Goal: Transaction & Acquisition: Purchase product/service

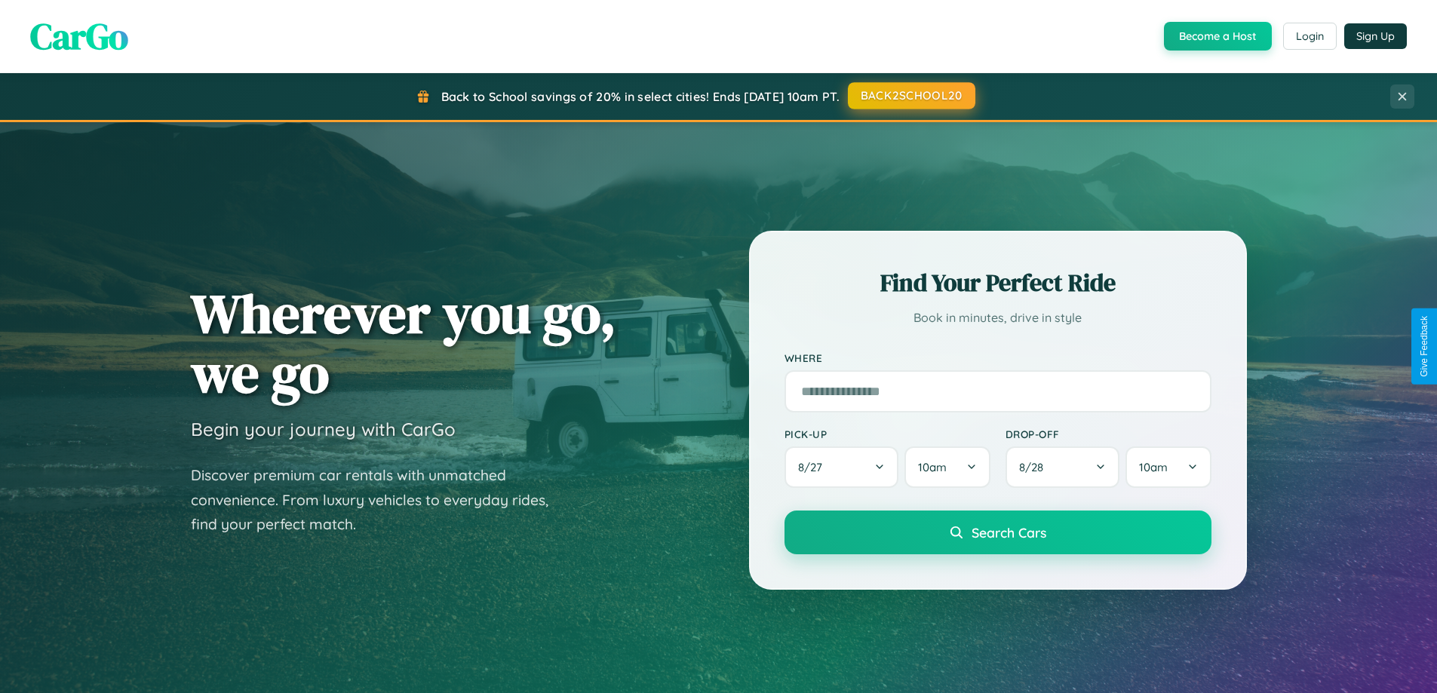
click at [910, 96] on button "BACK2SCHOOL20" at bounding box center [911, 95] width 127 height 27
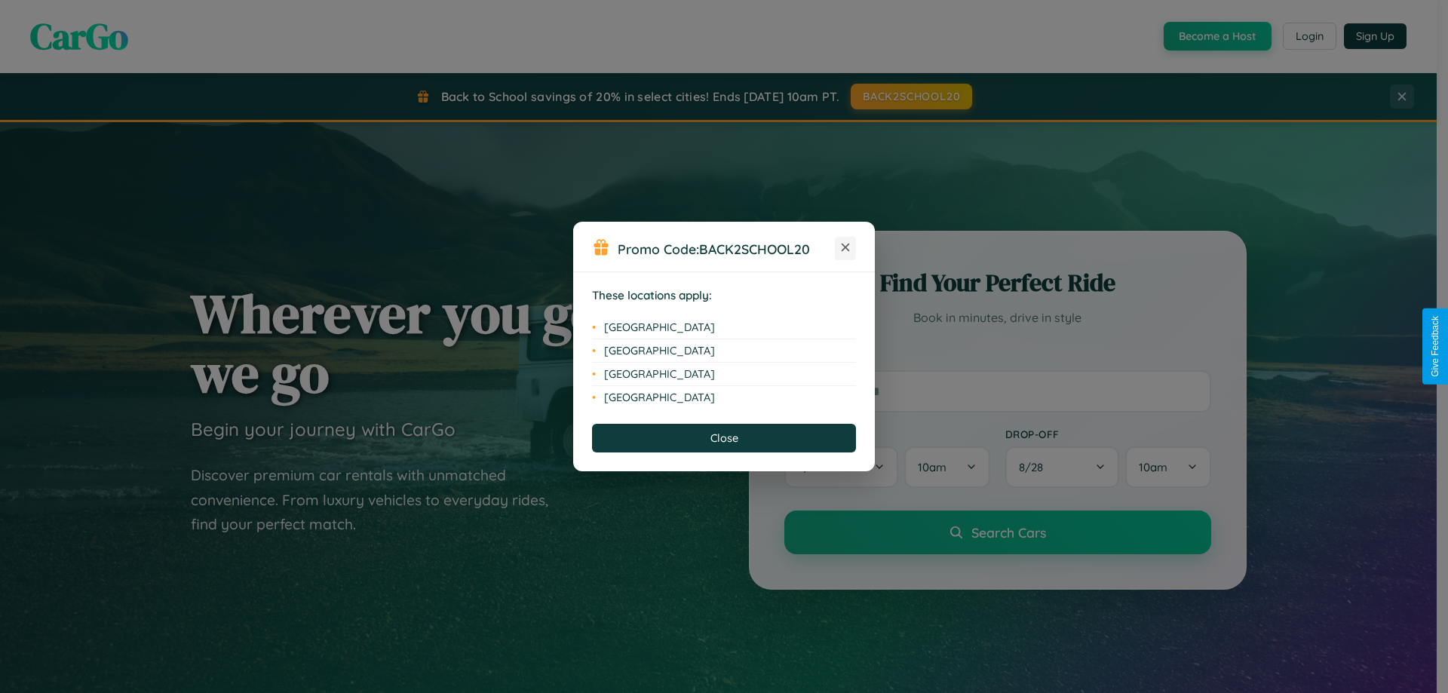
click at [845, 248] on icon at bounding box center [846, 248] width 8 height 8
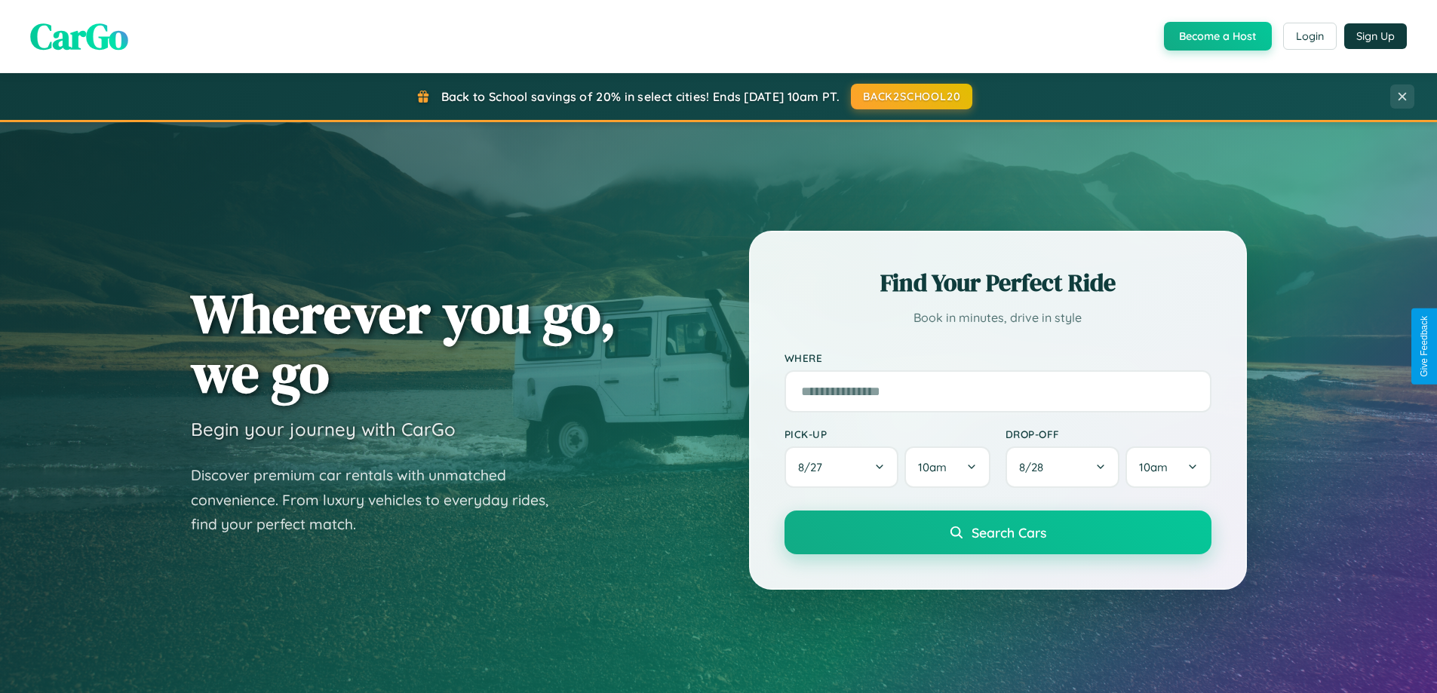
scroll to position [1038, 0]
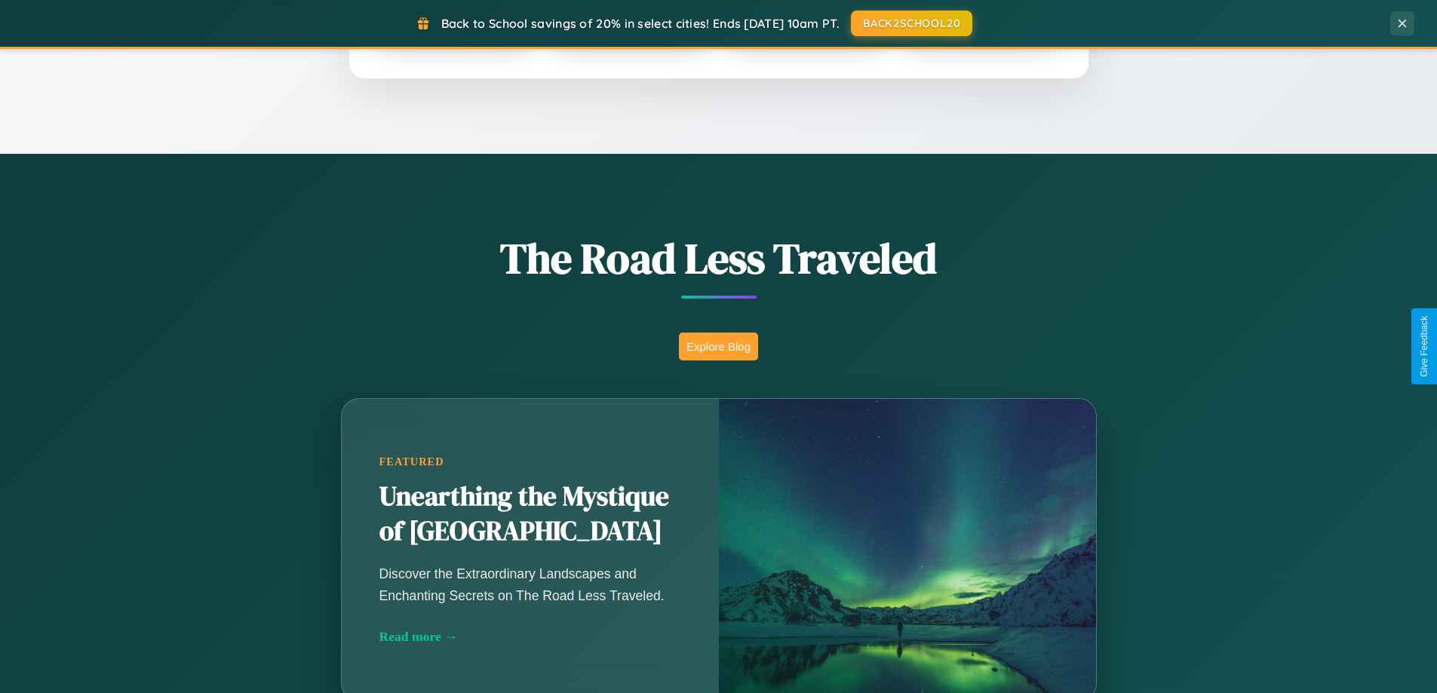
click at [718, 346] on button "Explore Blog" at bounding box center [718, 347] width 79 height 28
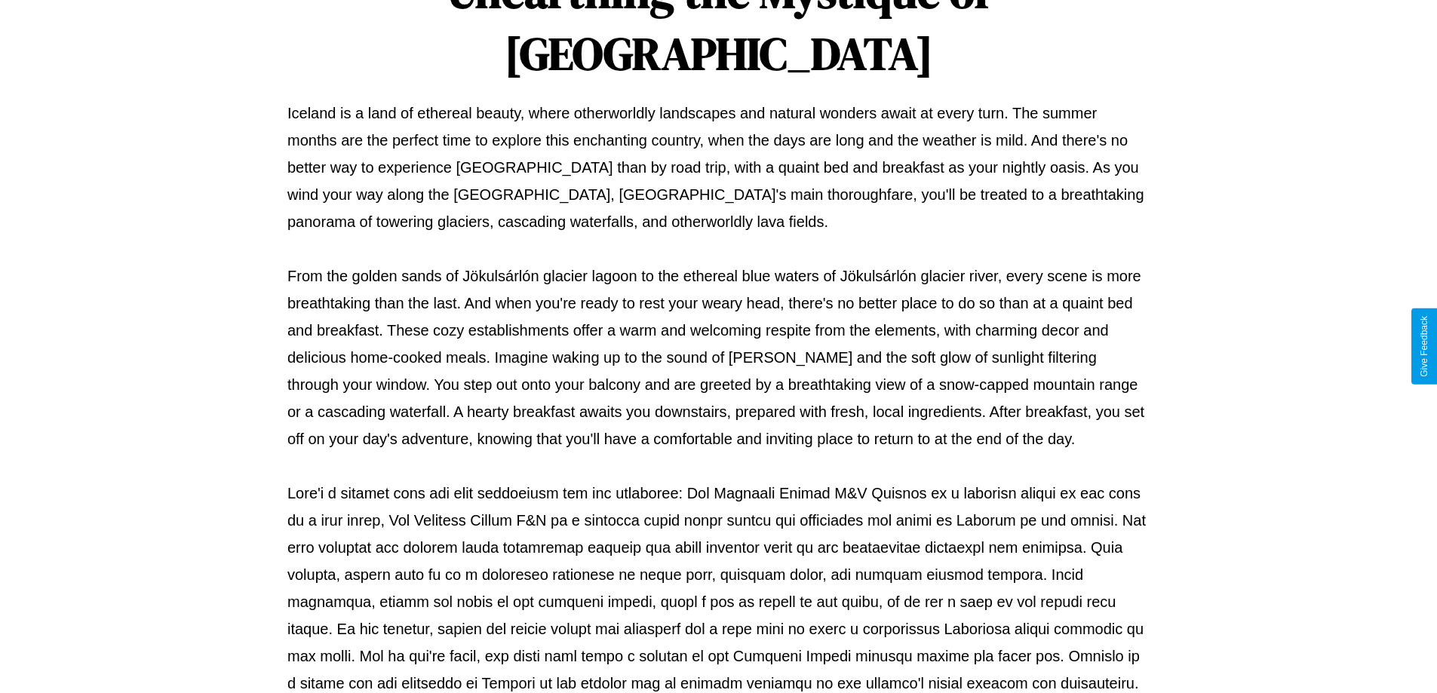
scroll to position [488, 0]
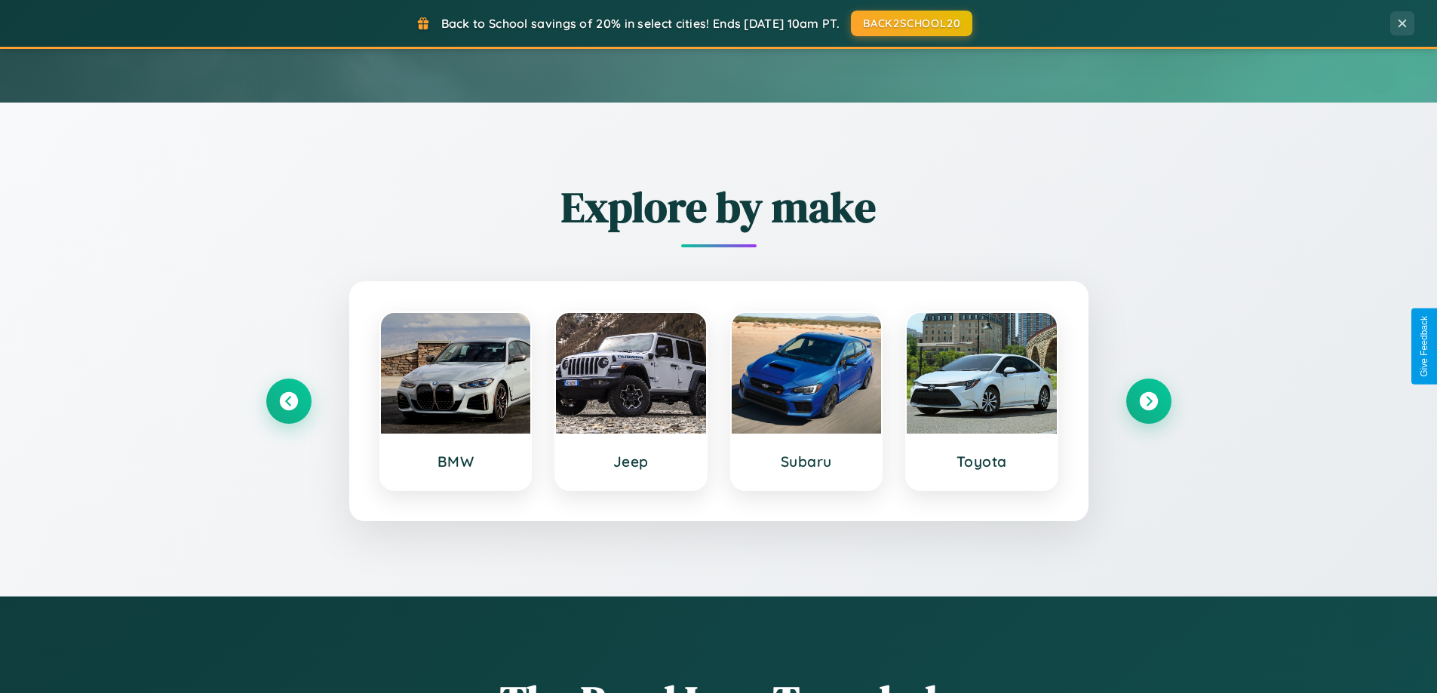
scroll to position [44, 0]
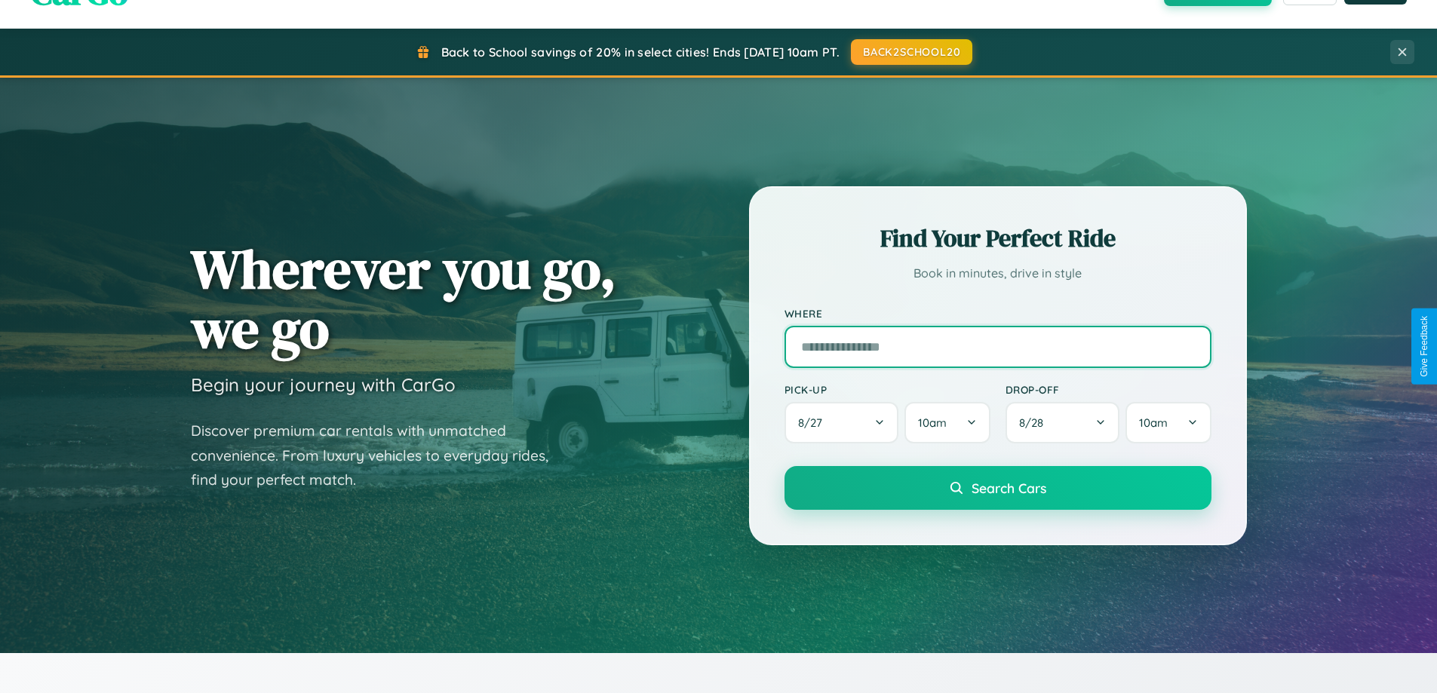
click at [997, 346] on input "text" at bounding box center [997, 347] width 427 height 42
type input "**********"
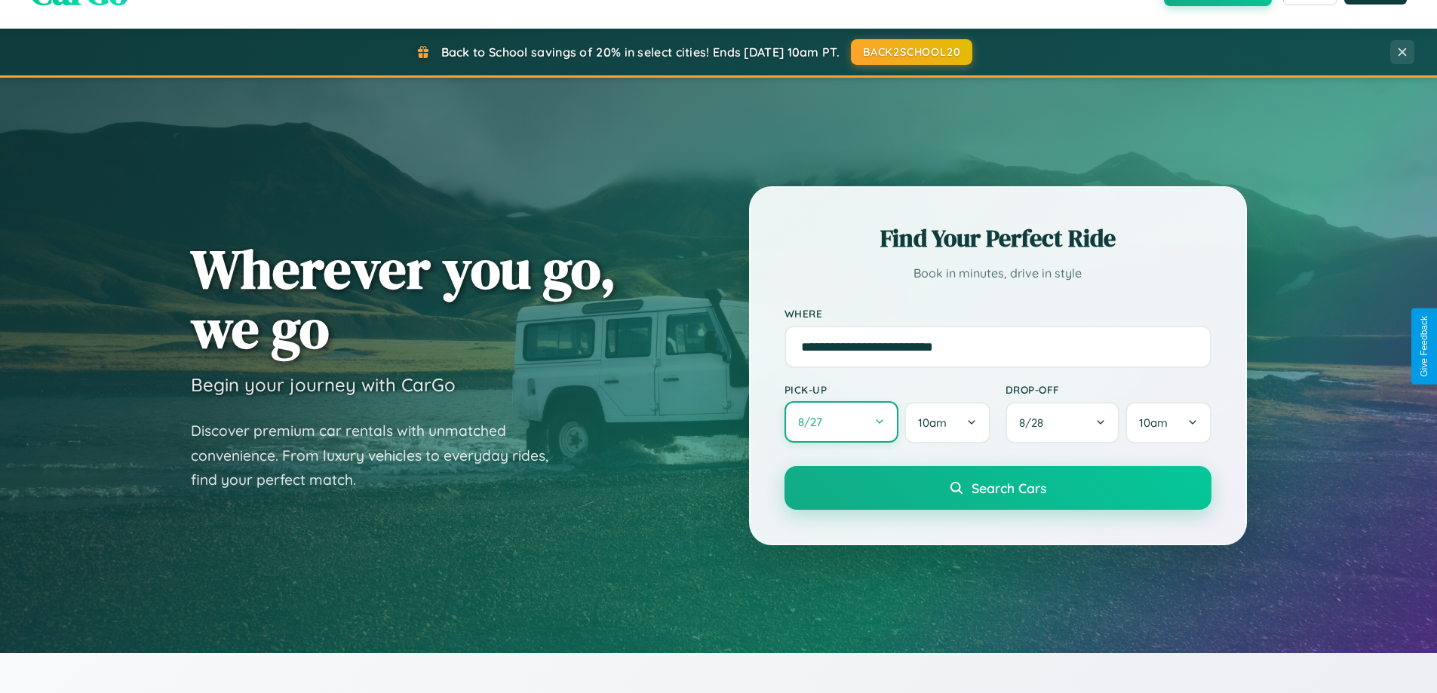
click at [841, 423] on button "8 / 27" at bounding box center [841, 421] width 115 height 41
select select "*"
select select "****"
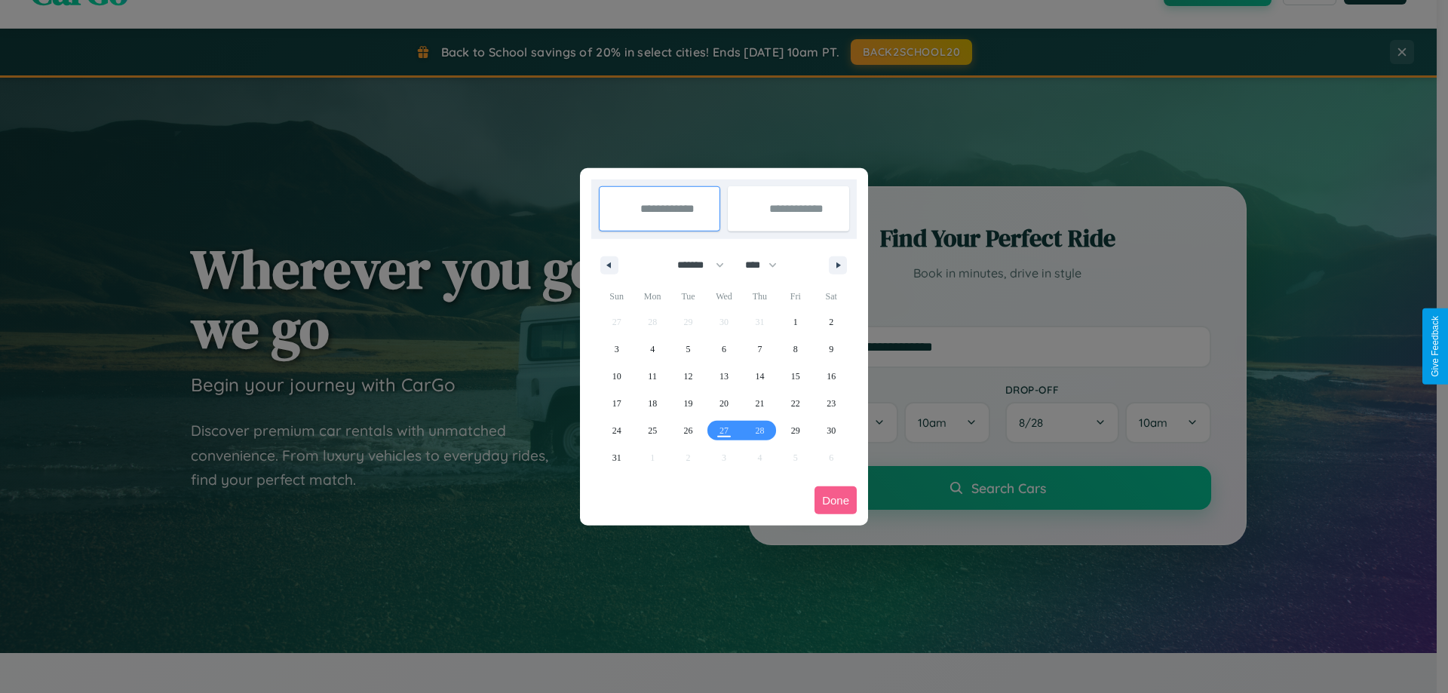
click at [694, 265] on select "******* ******** ***** ***** *** **** **** ****** ********* ******* ******** **…" at bounding box center [698, 265] width 64 height 25
select select "*"
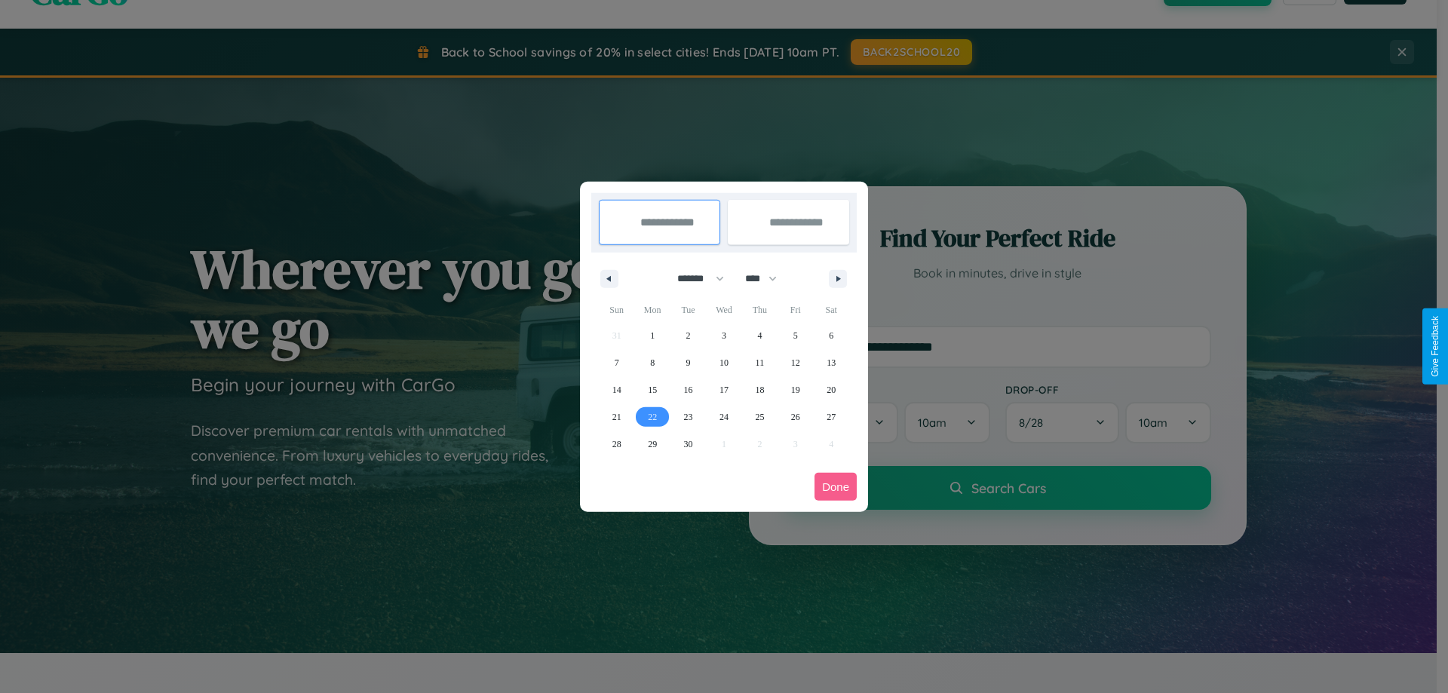
click at [652, 416] on span "22" at bounding box center [652, 416] width 9 height 27
type input "**********"
click at [838, 278] on icon "button" at bounding box center [841, 279] width 8 height 6
select select "*"
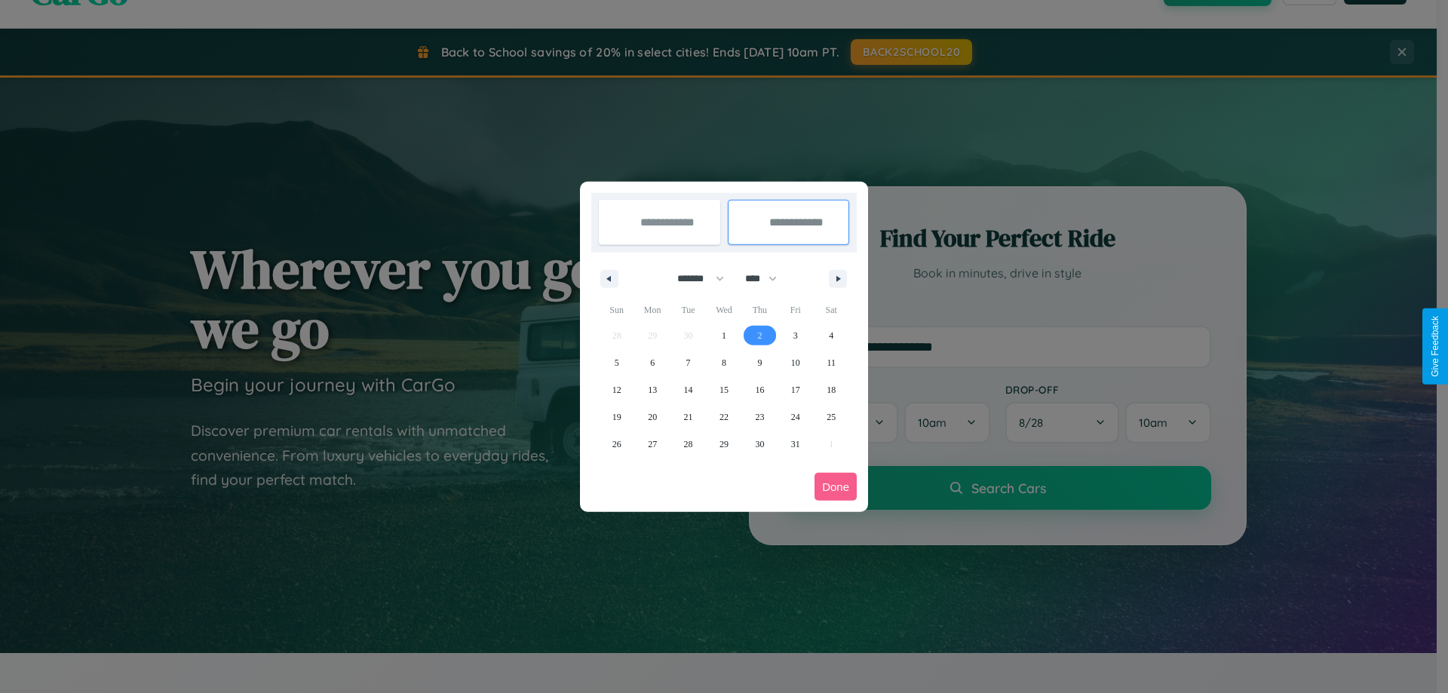
click at [759, 335] on span "2" at bounding box center [759, 335] width 5 height 27
type input "**********"
select select "*"
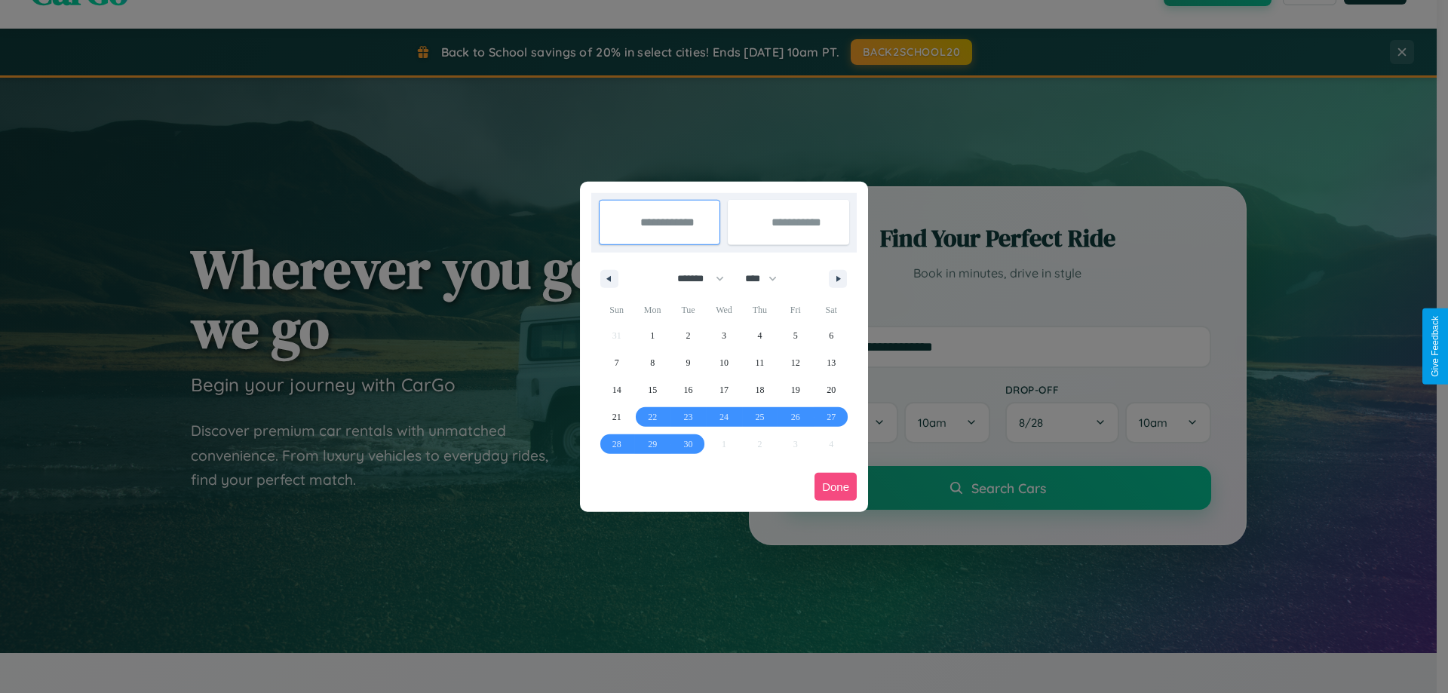
click at [836, 486] on button "Done" at bounding box center [835, 487] width 42 height 28
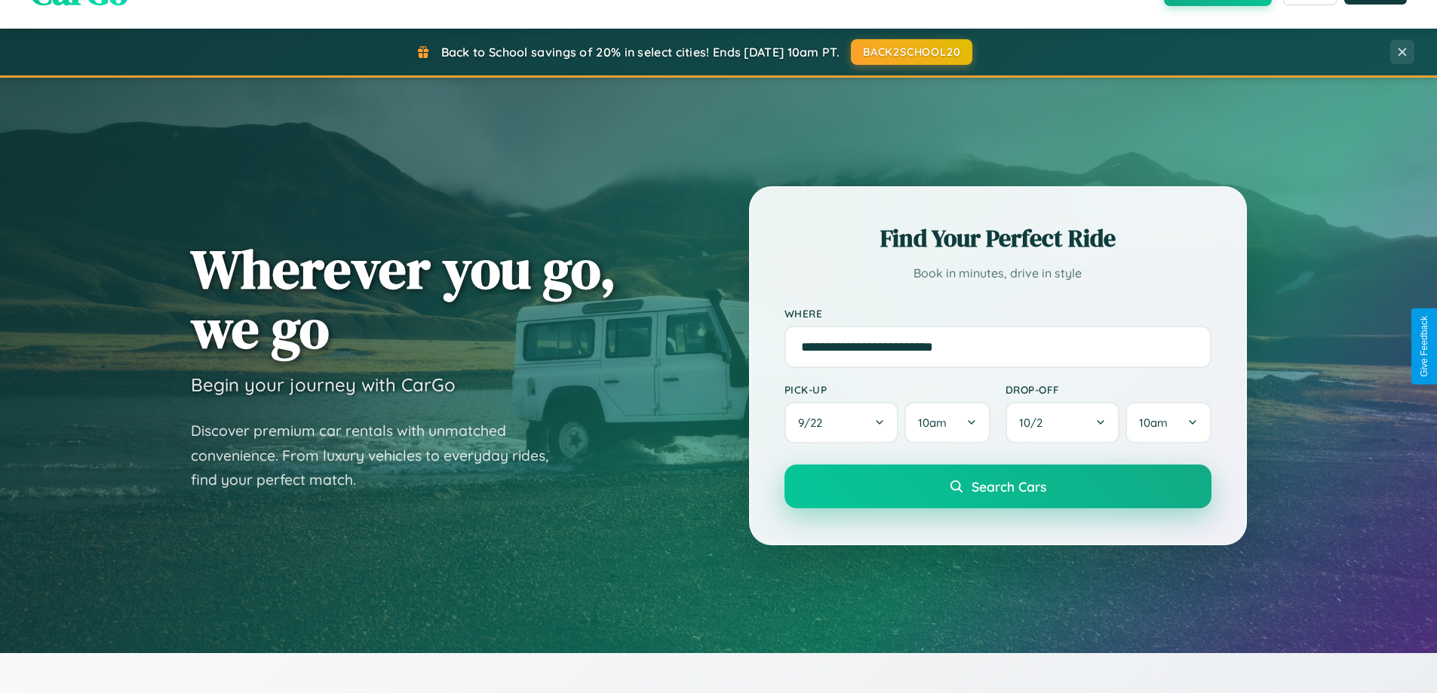
click at [997, 486] on span "Search Cars" at bounding box center [1008, 486] width 75 height 17
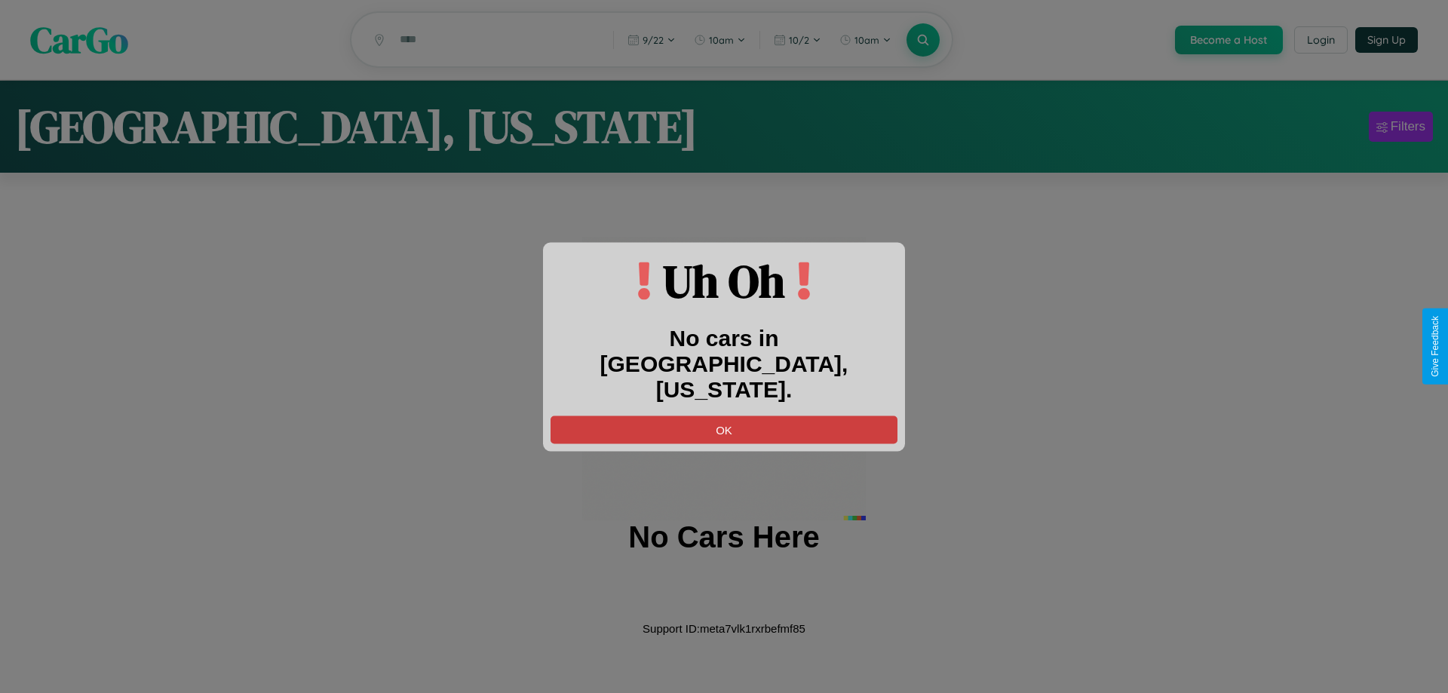
click at [724, 416] on button "OK" at bounding box center [723, 430] width 347 height 28
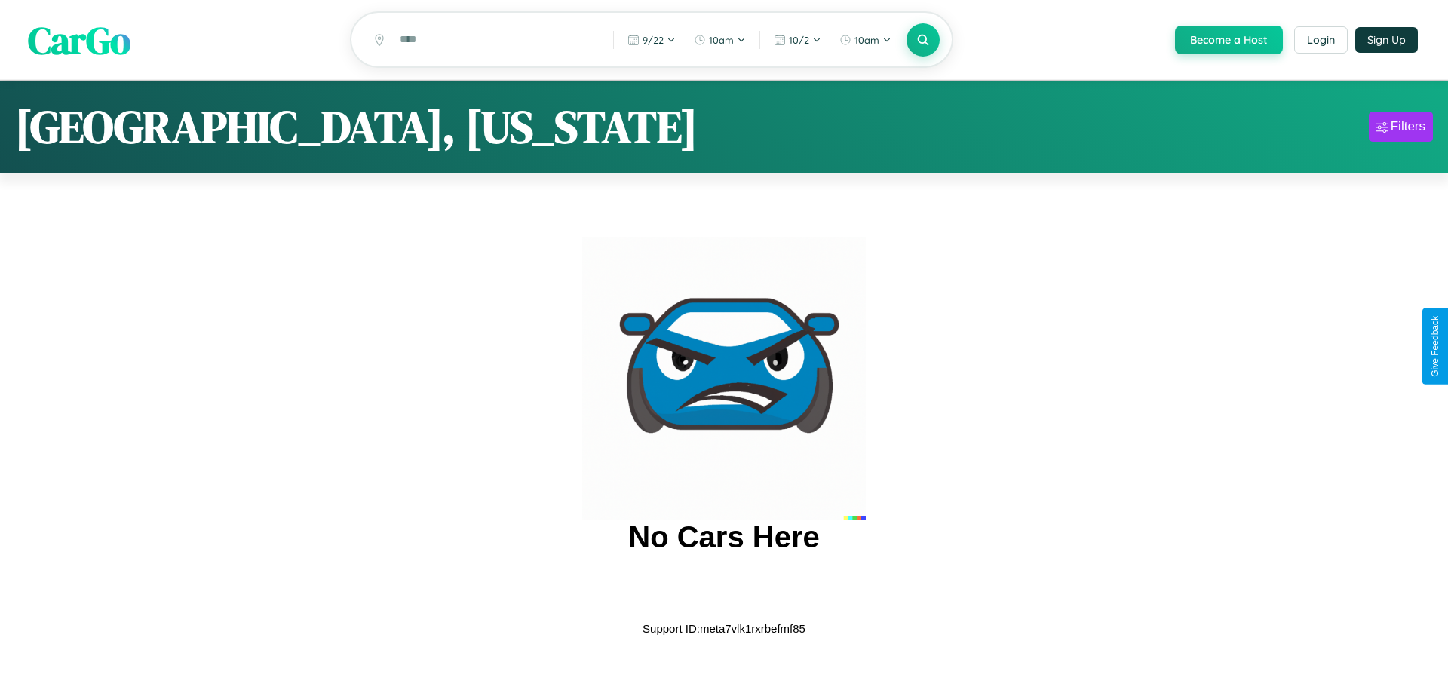
click at [79, 40] on span "CarGo" at bounding box center [79, 40] width 103 height 52
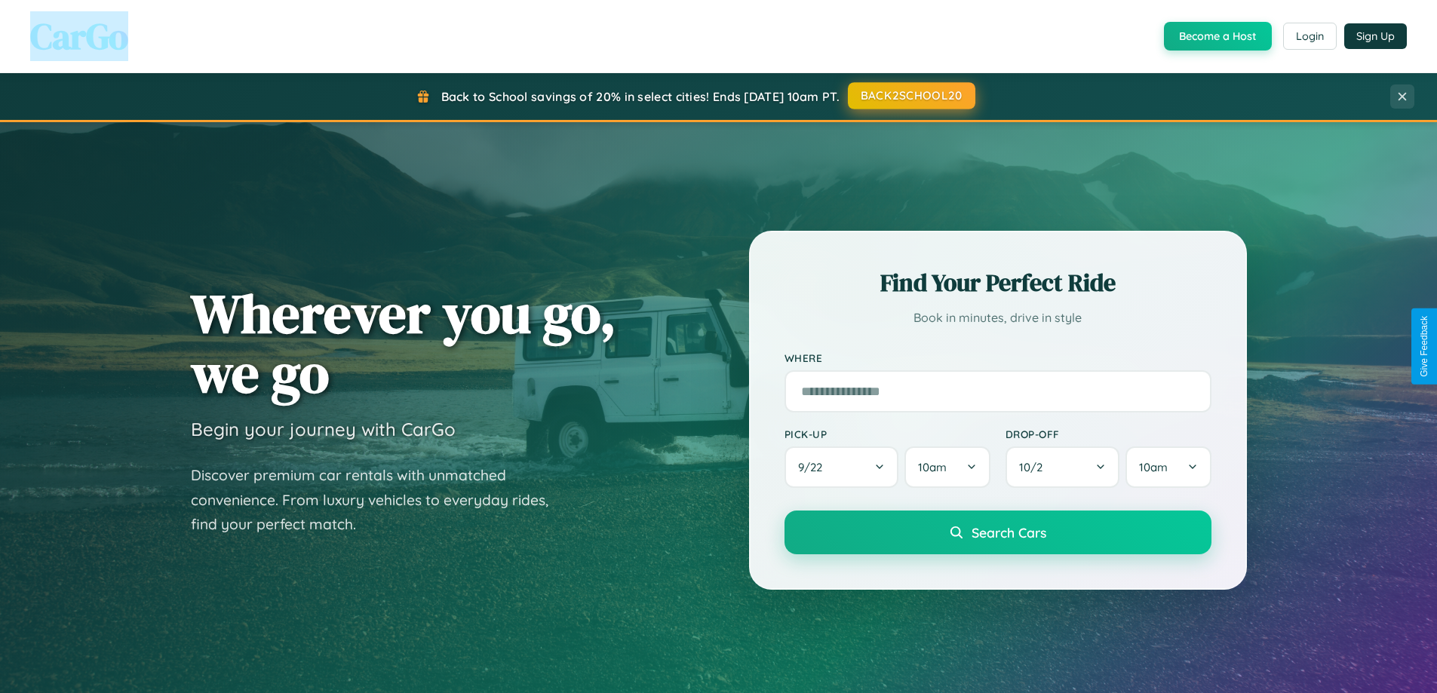
click at [910, 96] on button "BACK2SCHOOL20" at bounding box center [911, 95] width 127 height 27
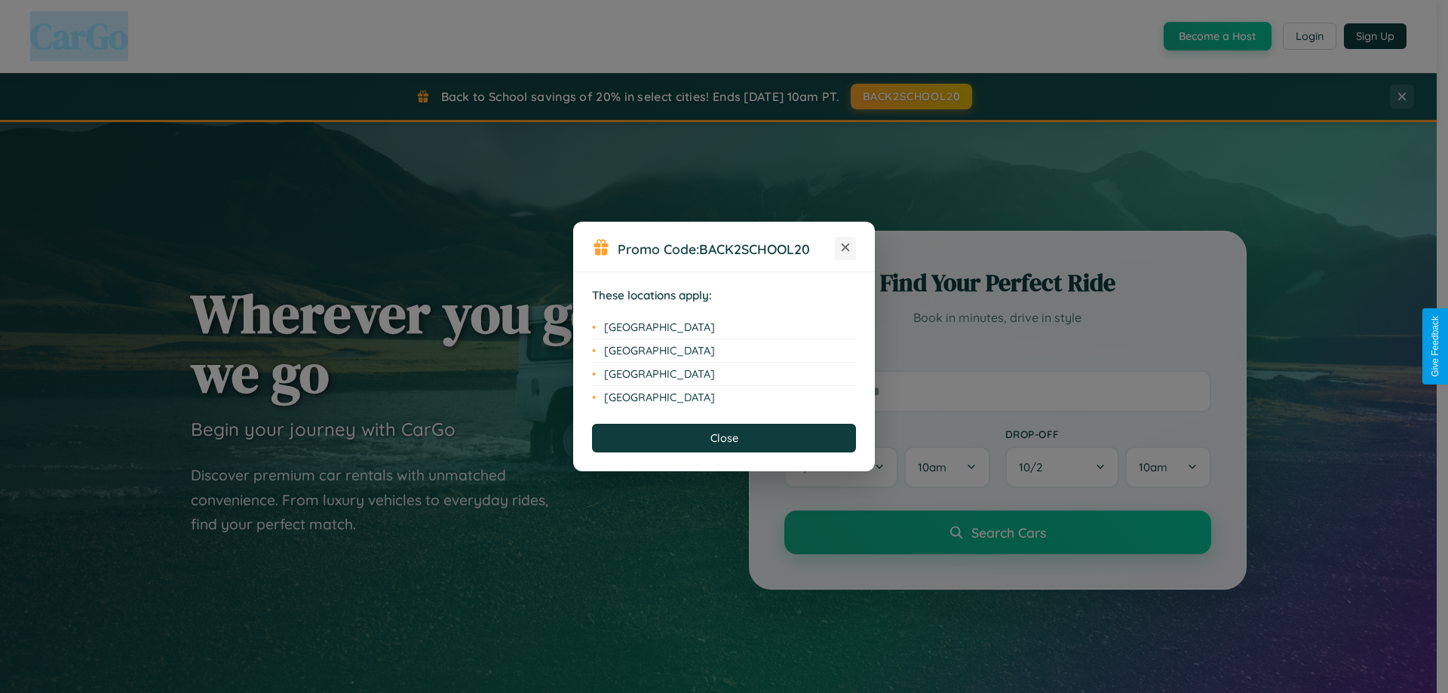
click at [845, 248] on icon at bounding box center [846, 248] width 8 height 8
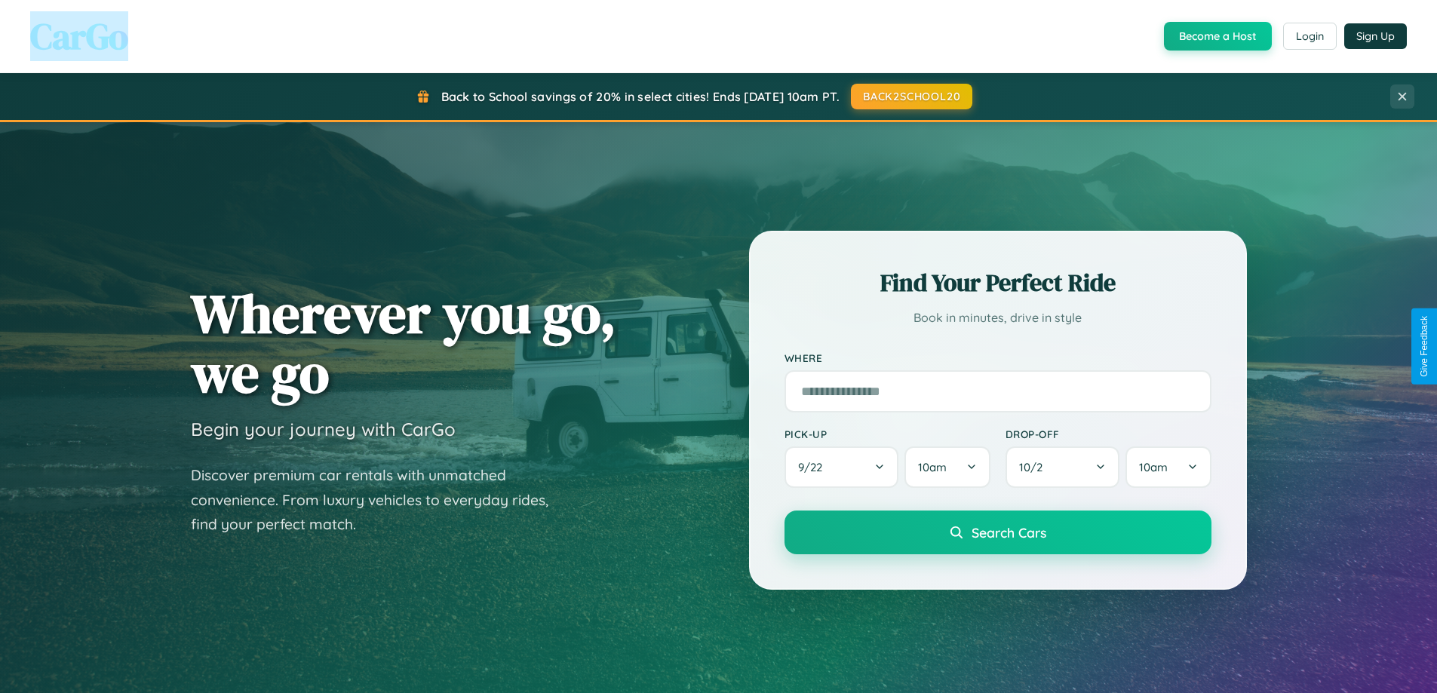
scroll to position [650, 0]
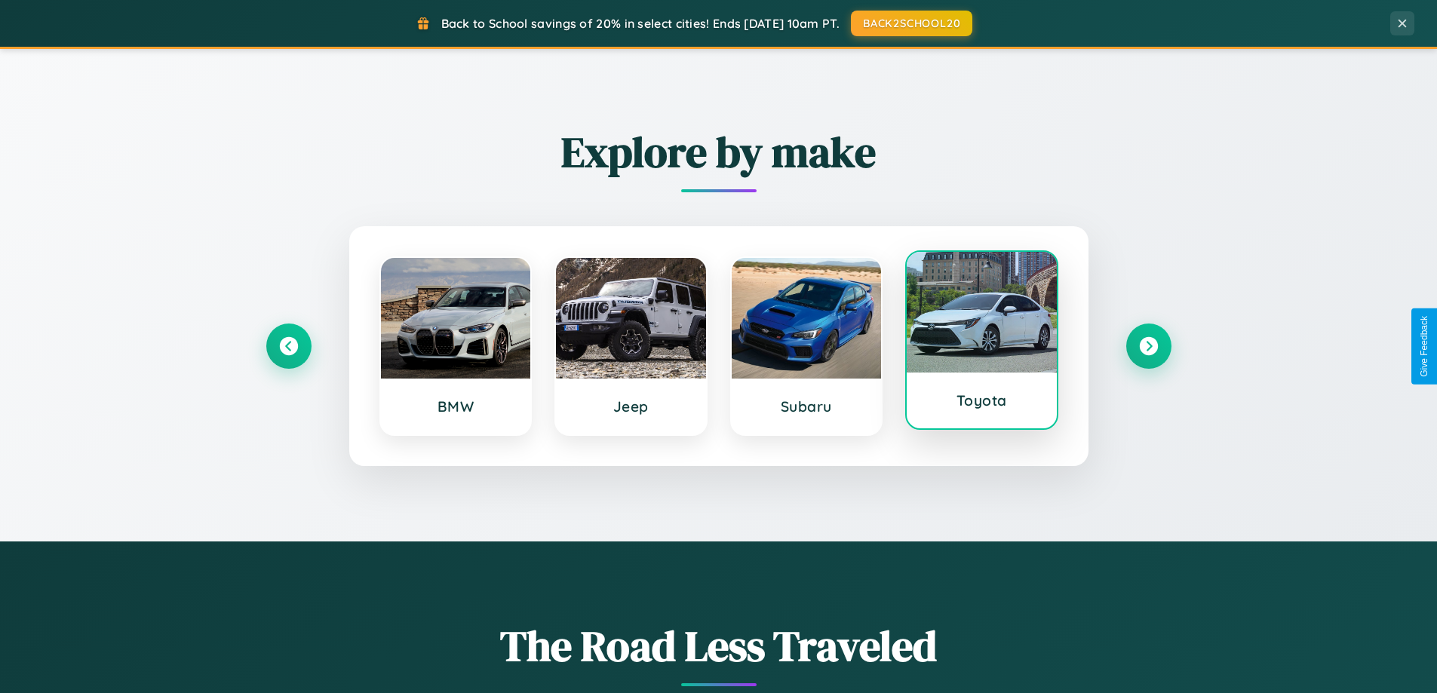
click at [981, 342] on div at bounding box center [981, 312] width 150 height 121
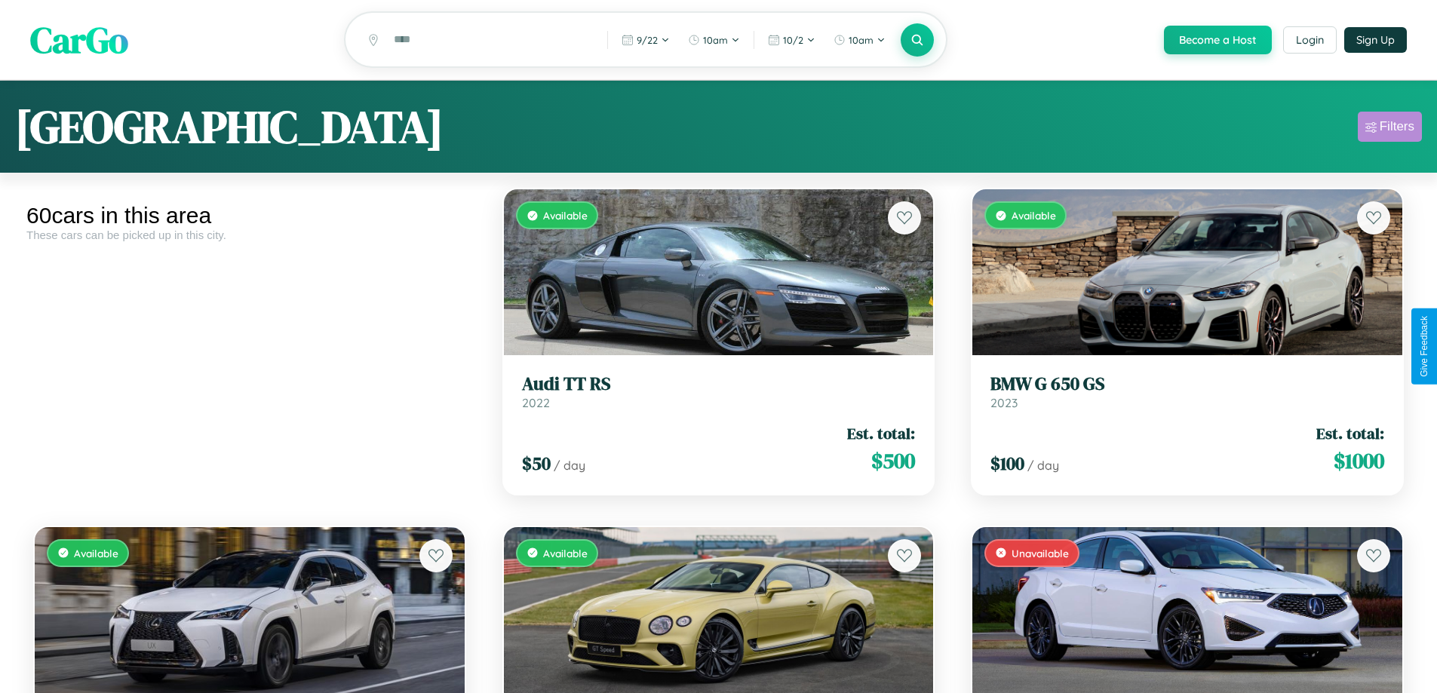
click at [1389, 129] on div "Filters" at bounding box center [1396, 126] width 35 height 15
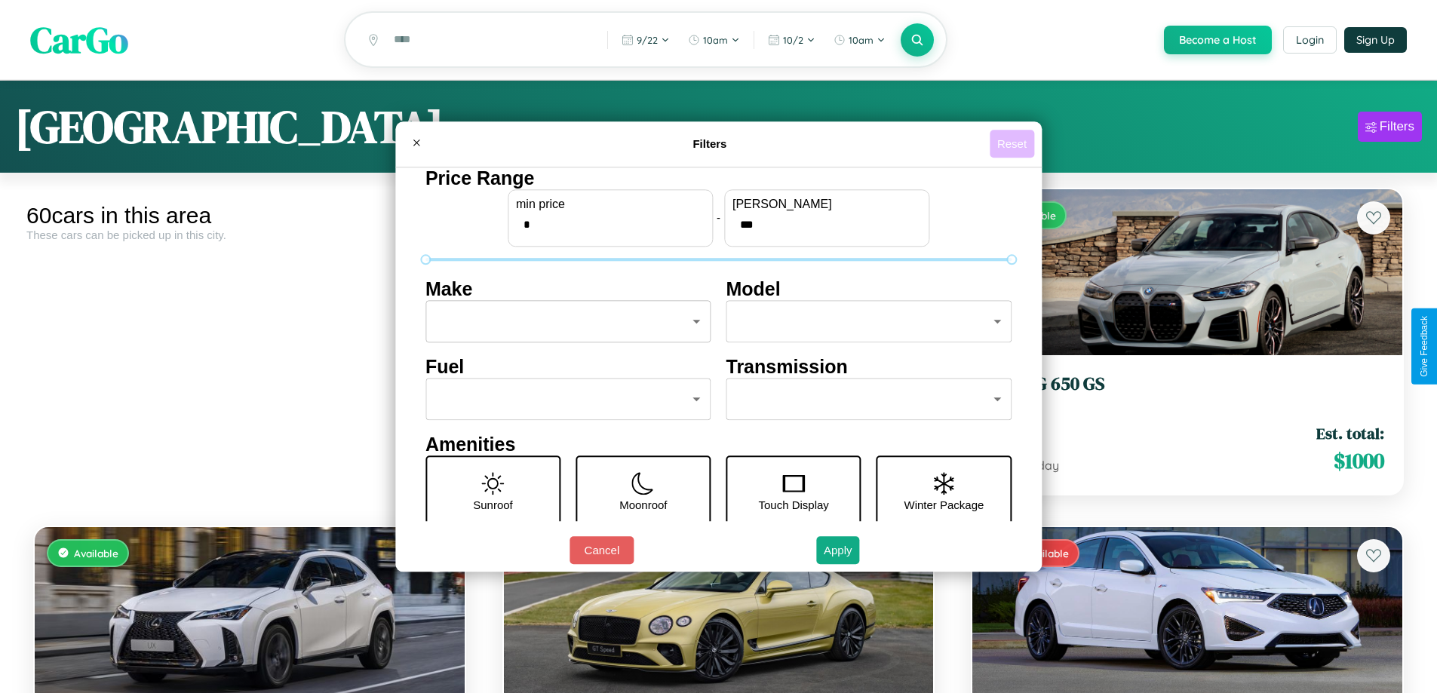
click at [1013, 143] on button "Reset" at bounding box center [1011, 144] width 44 height 28
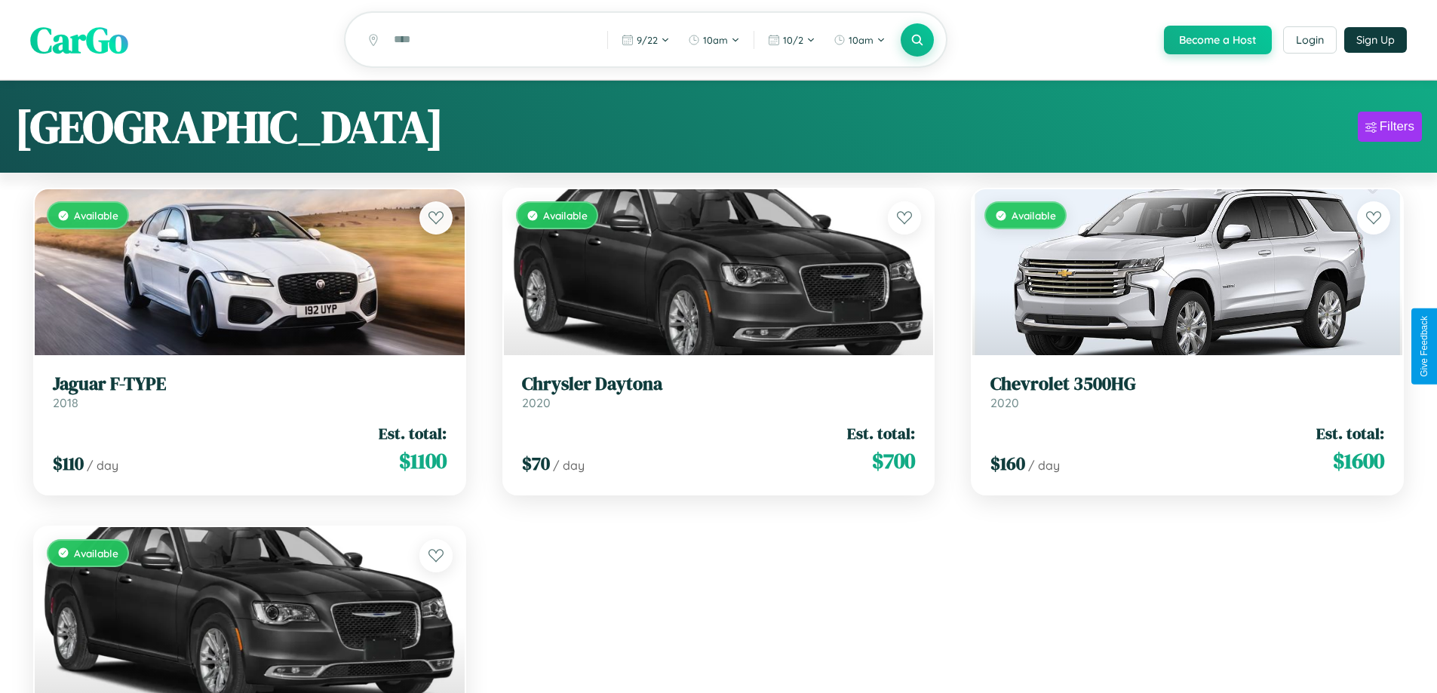
scroll to position [550, 0]
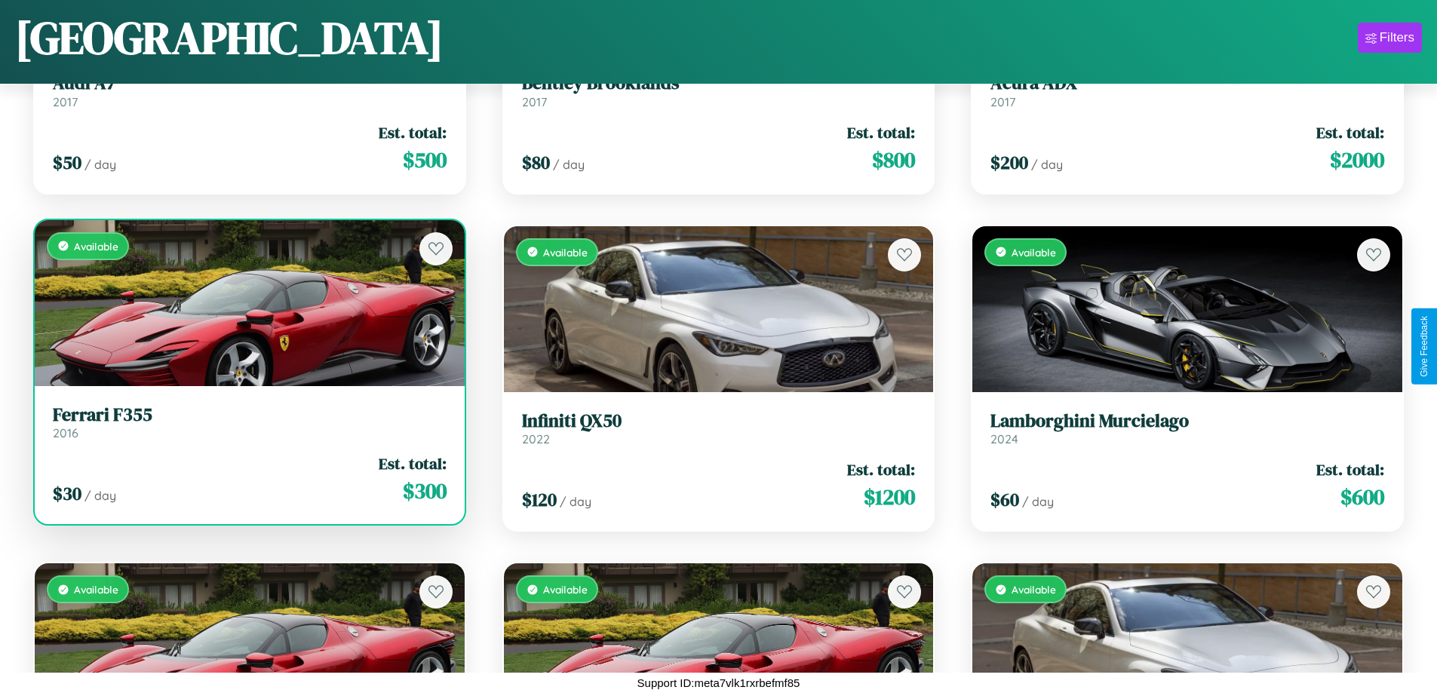
click at [247, 426] on h3 "Ferrari F355" at bounding box center [250, 415] width 394 height 22
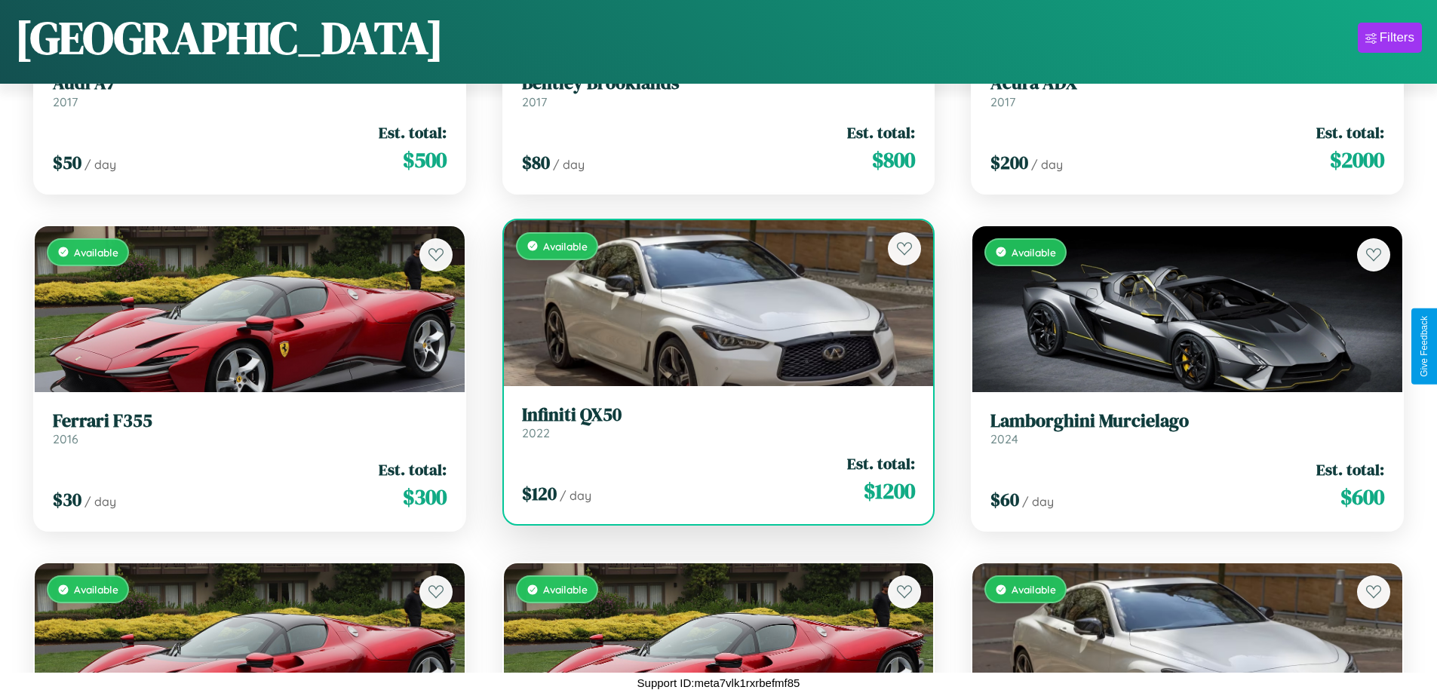
scroll to position [3927, 0]
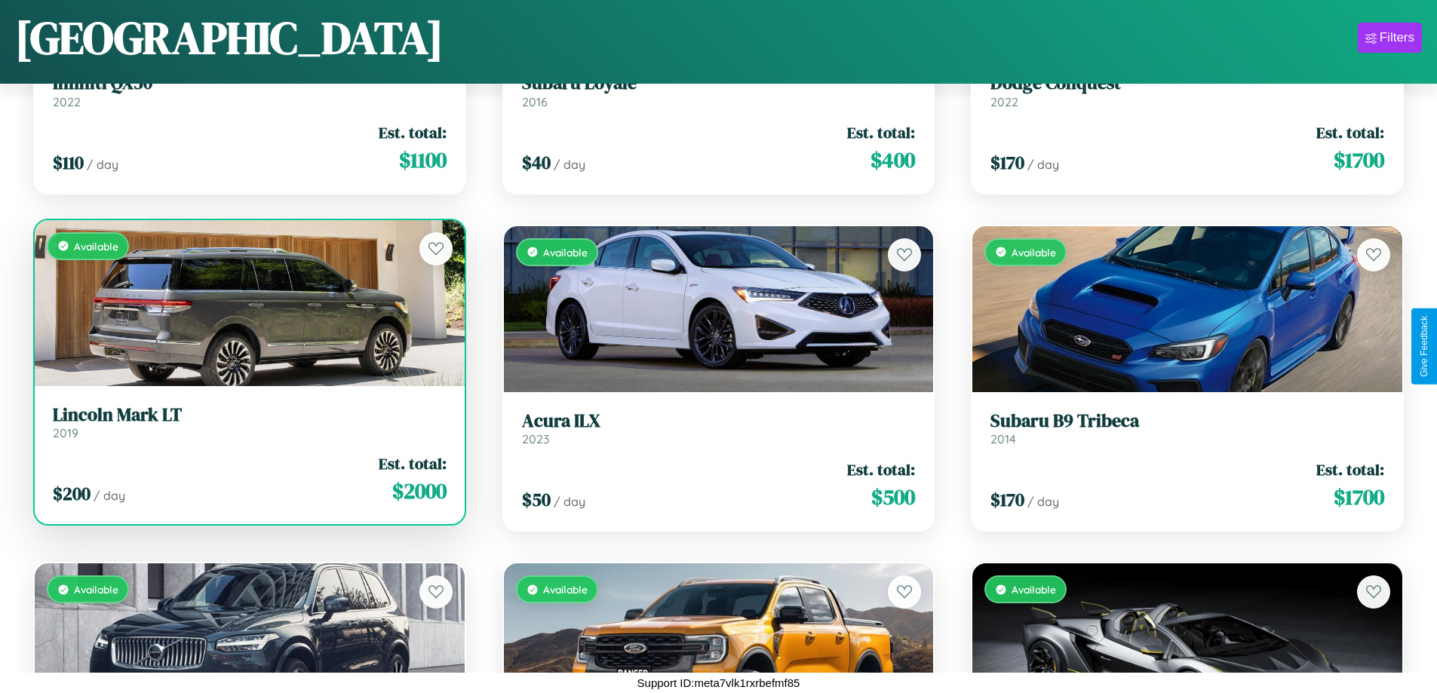
click at [247, 485] on div "$ 200 / day Est. total: $ 2000" at bounding box center [250, 479] width 394 height 54
click at [247, 479] on div "$ 200 / day Est. total: $ 2000" at bounding box center [250, 479] width 394 height 54
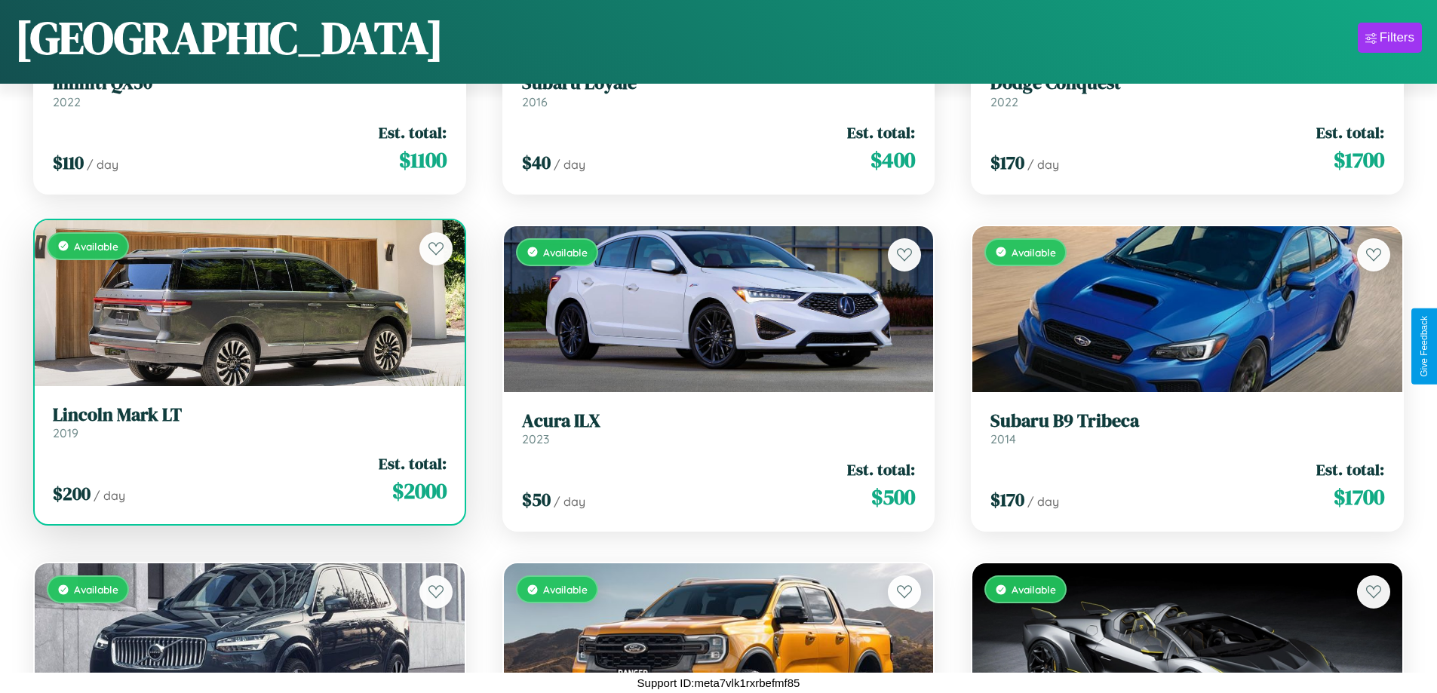
click at [247, 479] on div "$ 200 / day Est. total: $ 2000" at bounding box center [250, 479] width 394 height 54
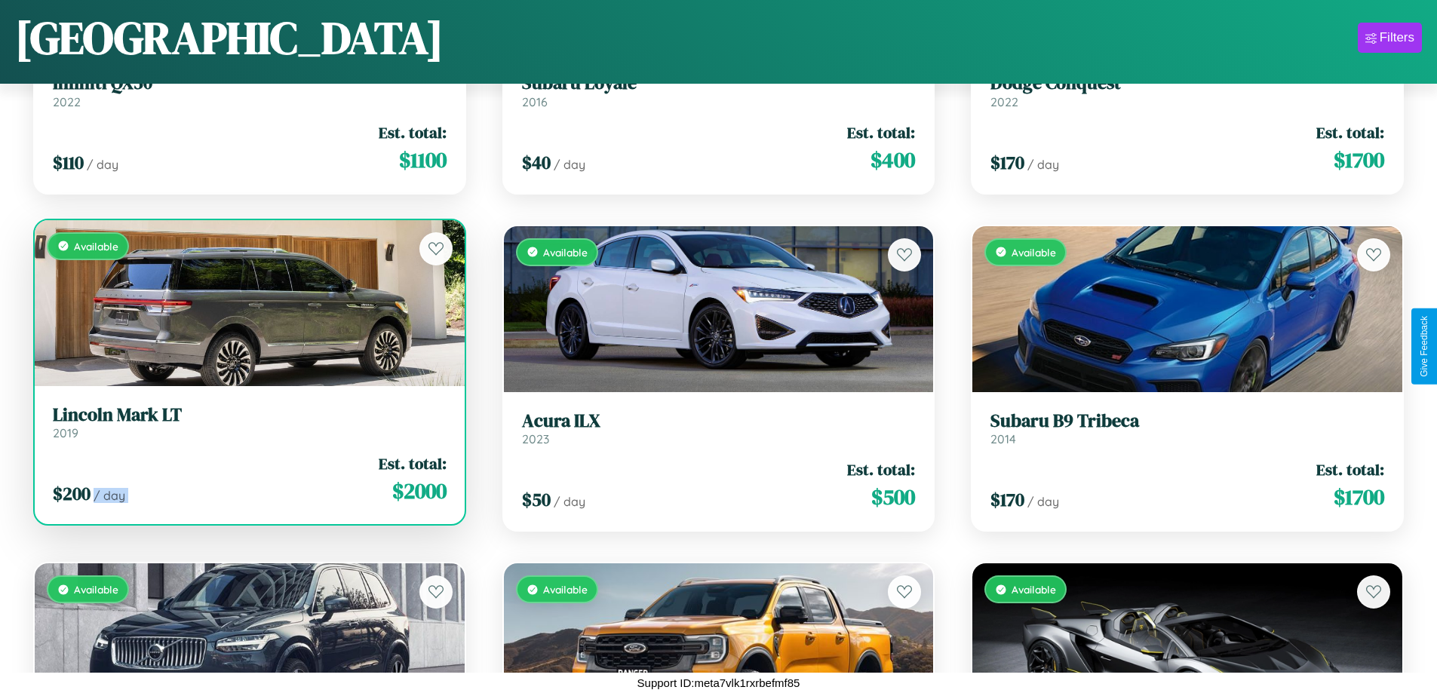
click at [247, 479] on div "$ 200 / day Est. total: $ 2000" at bounding box center [250, 479] width 394 height 54
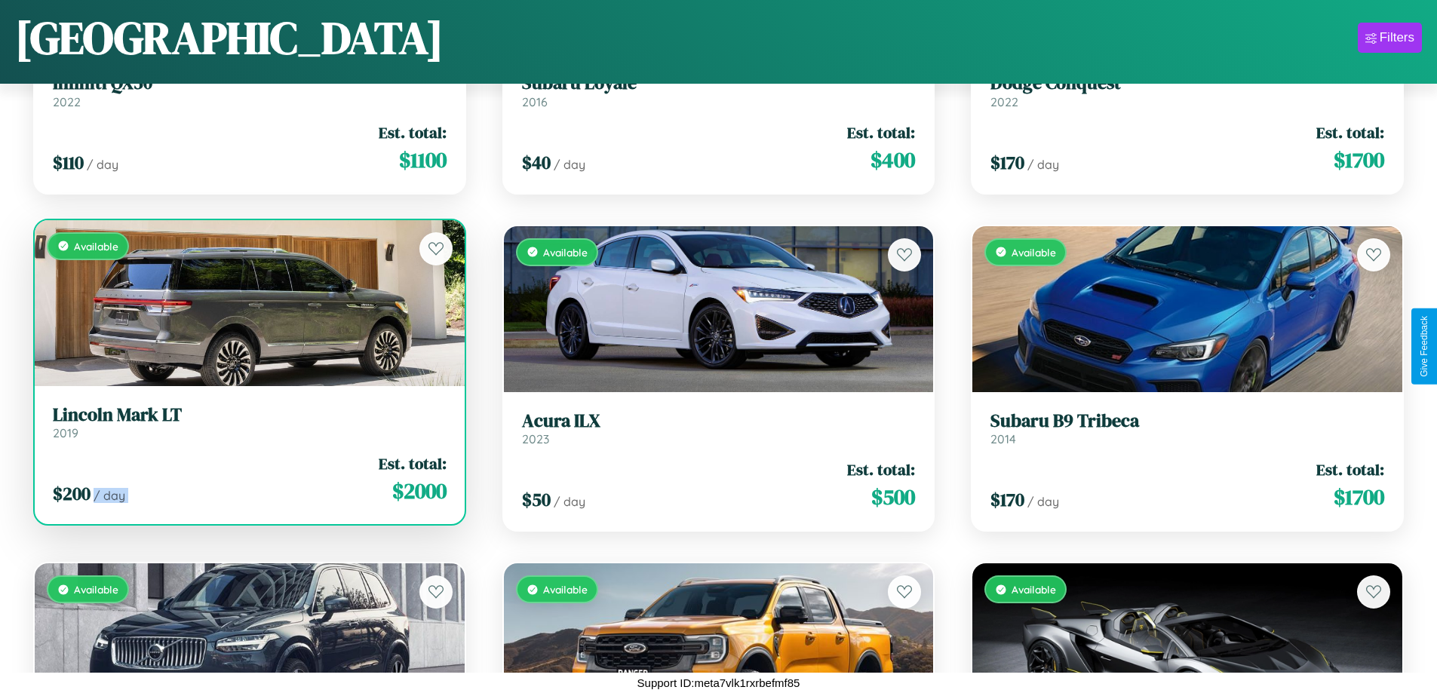
click at [247, 479] on div "$ 200 / day Est. total: $ 2000" at bounding box center [250, 479] width 394 height 54
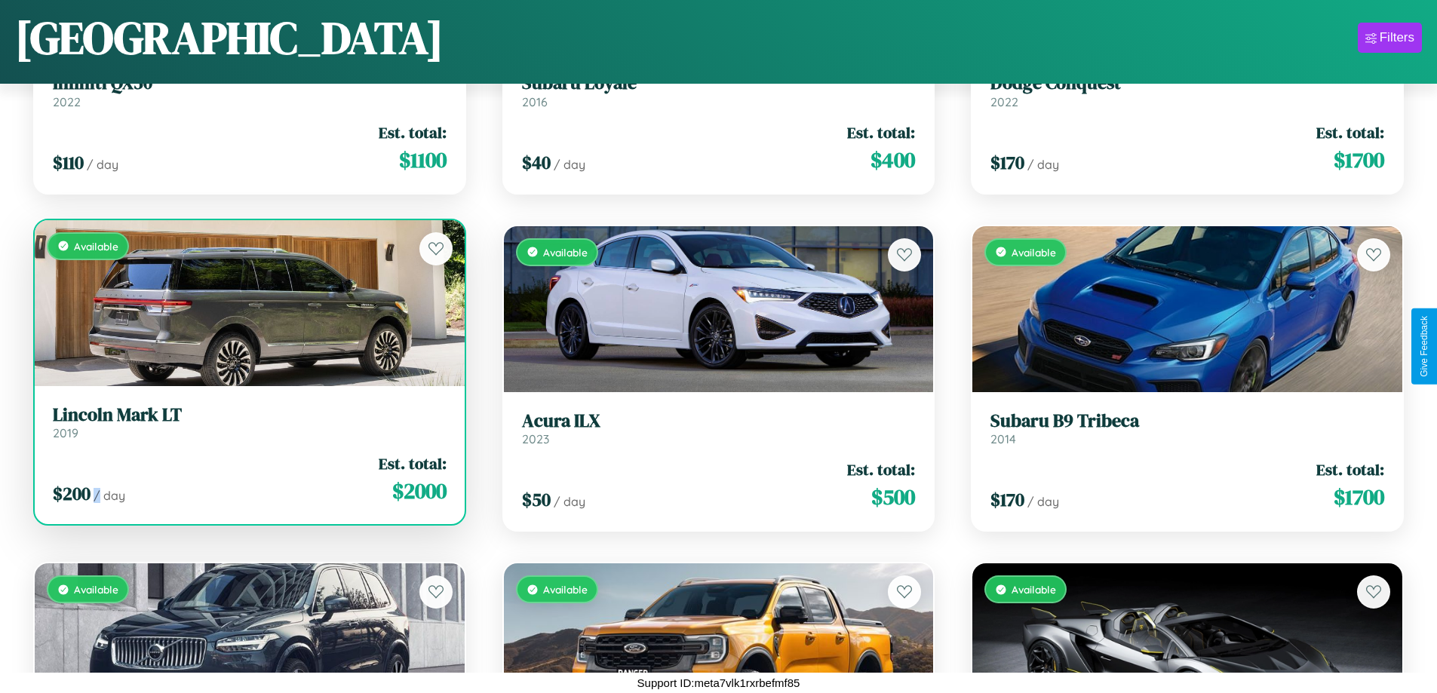
click at [247, 479] on div "$ 200 / day Est. total: $ 2000" at bounding box center [250, 479] width 394 height 54
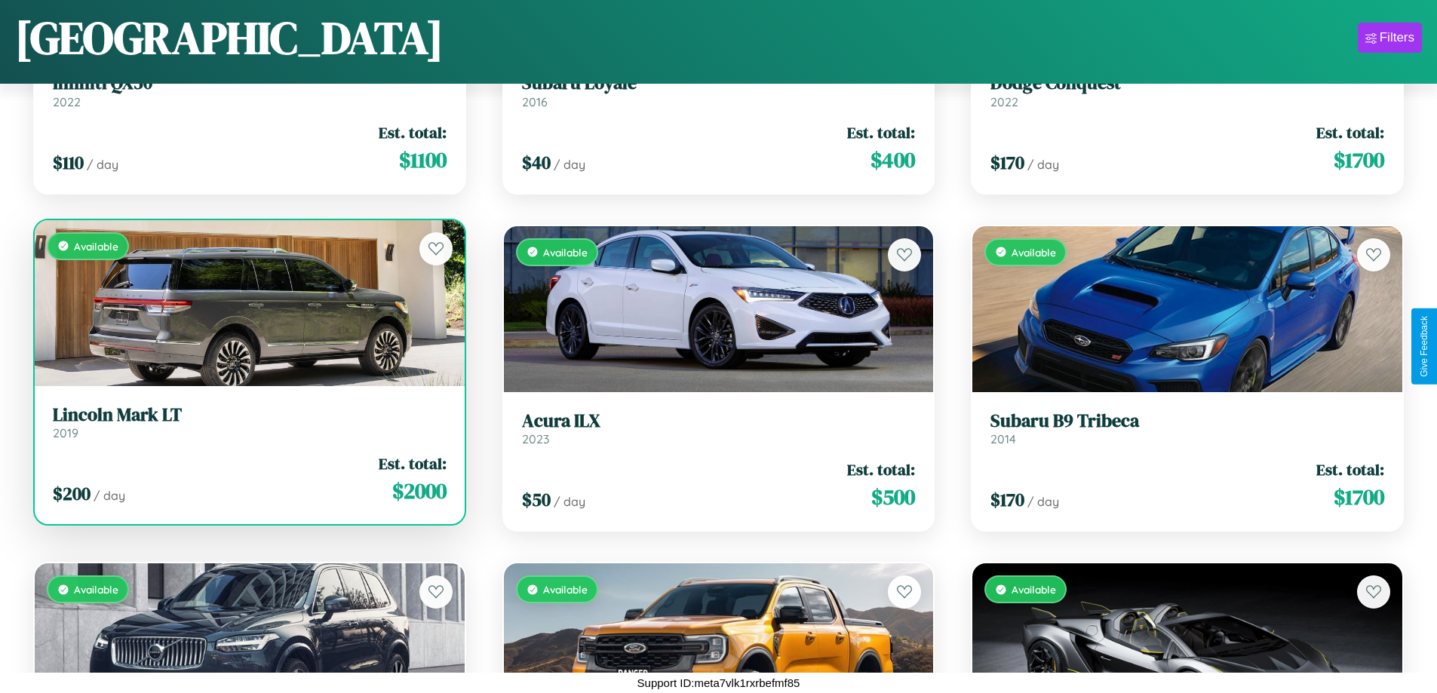
click at [247, 422] on h3 "Lincoln Mark LT" at bounding box center [250, 415] width 394 height 22
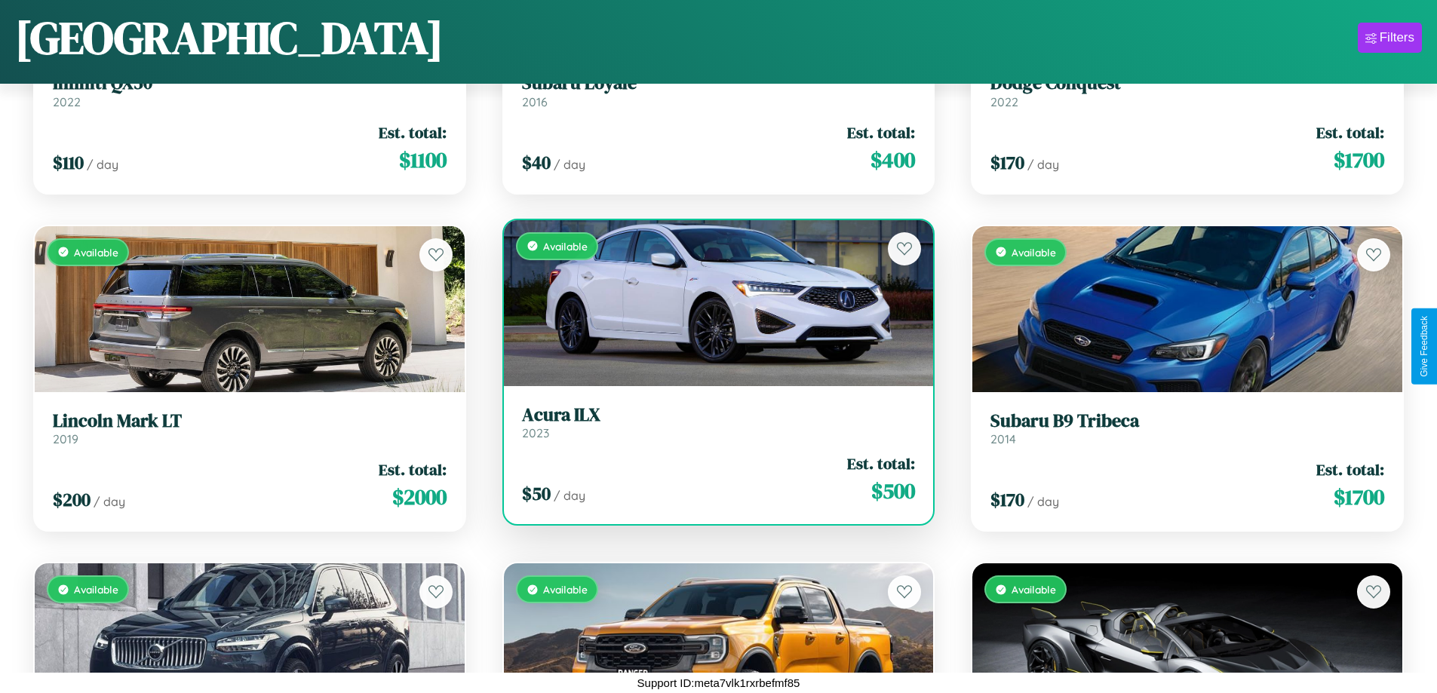
scroll to position [4601, 0]
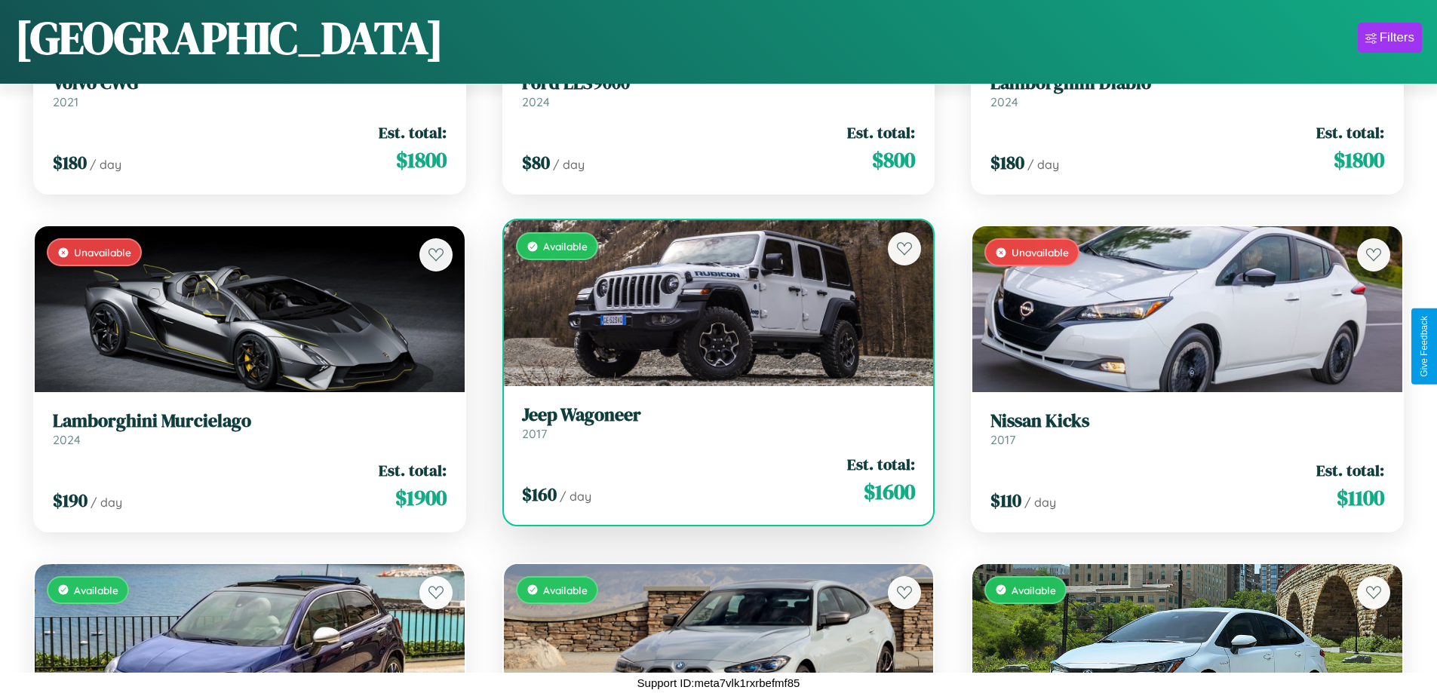
click at [712, 422] on h3 "Jeep Wagoneer" at bounding box center [719, 415] width 394 height 22
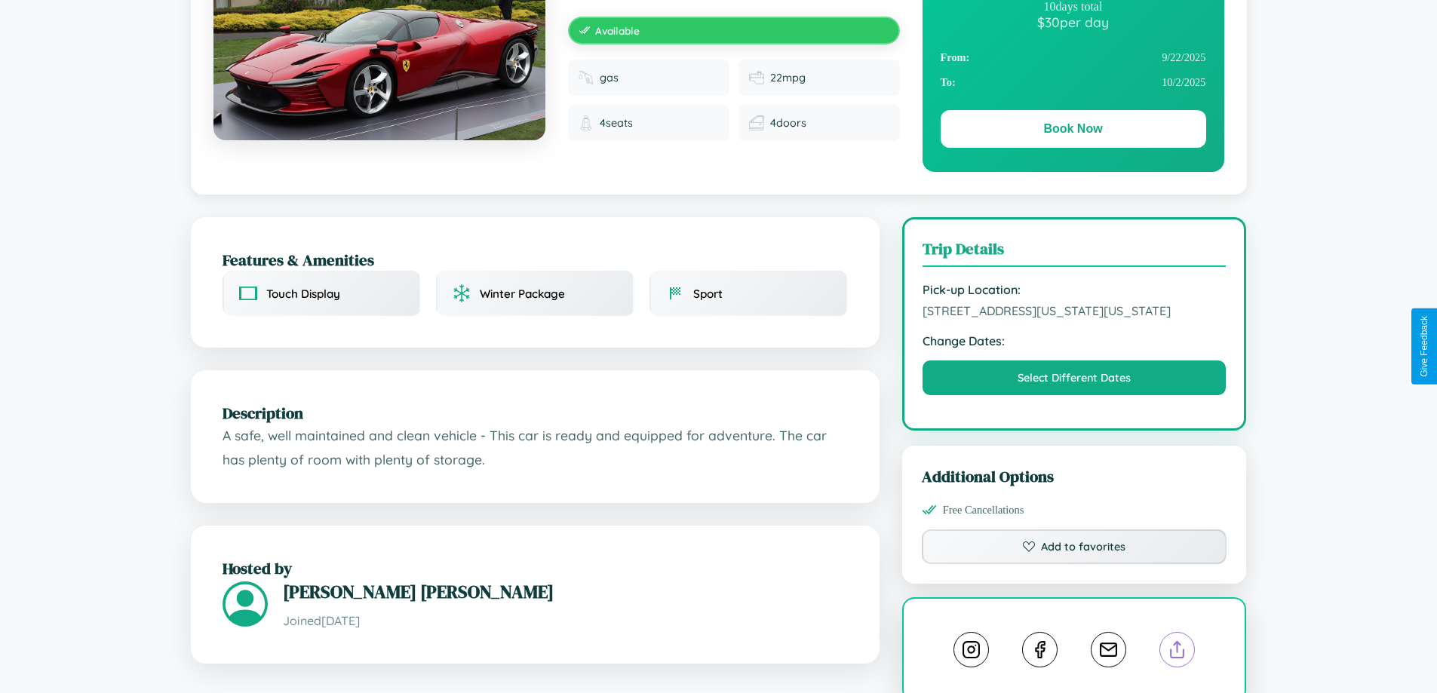
scroll to position [511, 0]
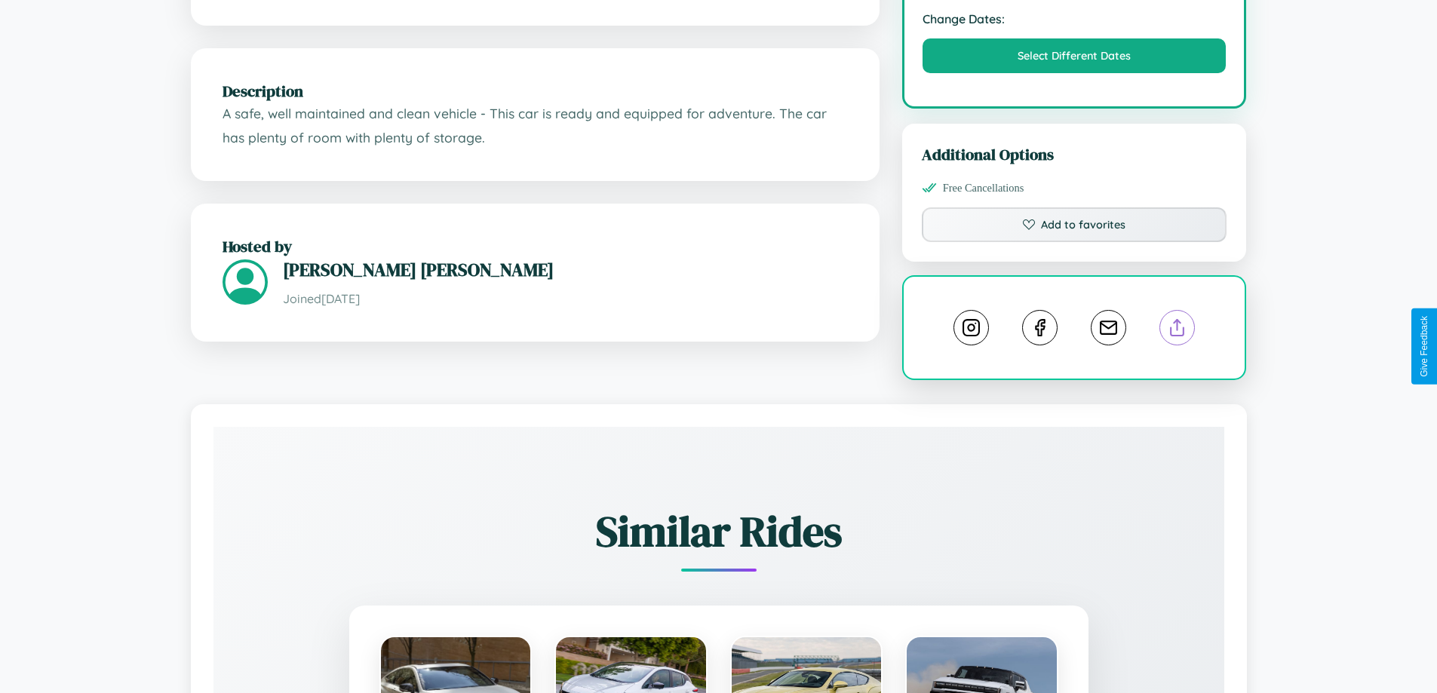
click at [1177, 330] on line at bounding box center [1177, 325] width 0 height 11
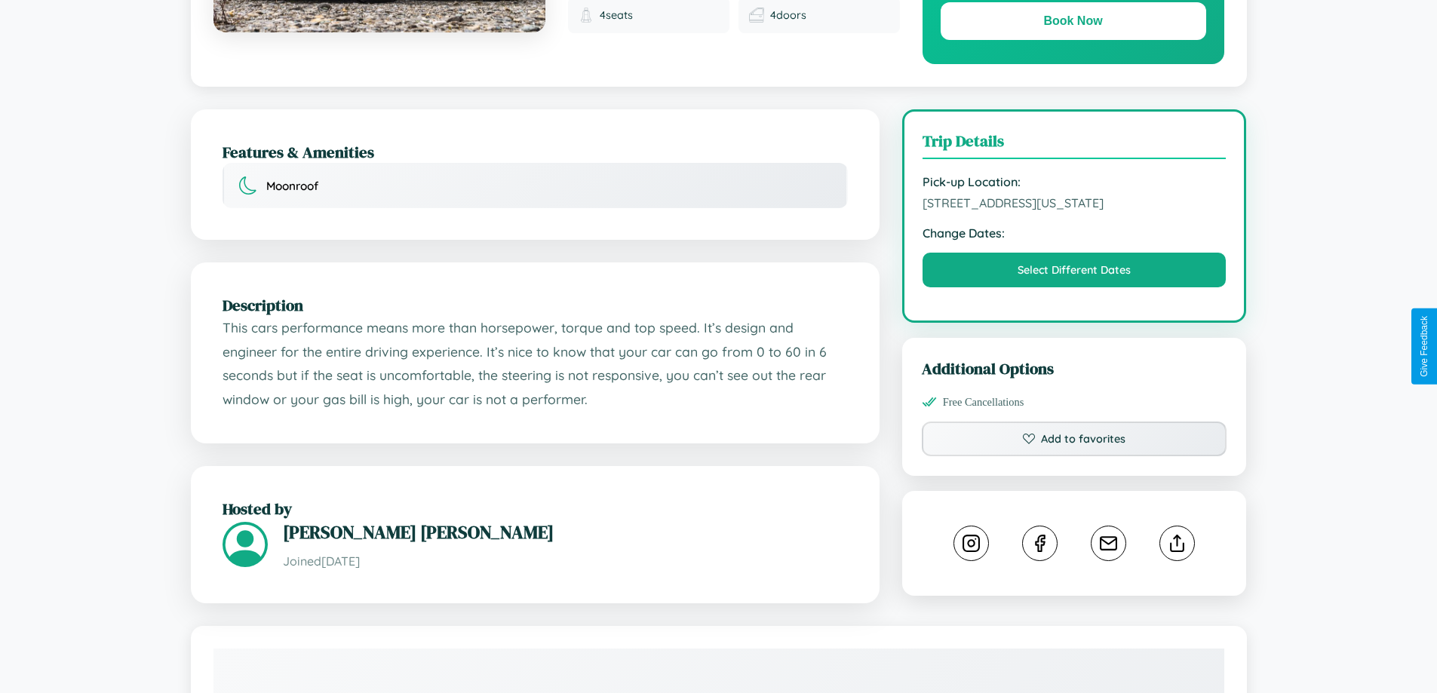
scroll to position [391, 0]
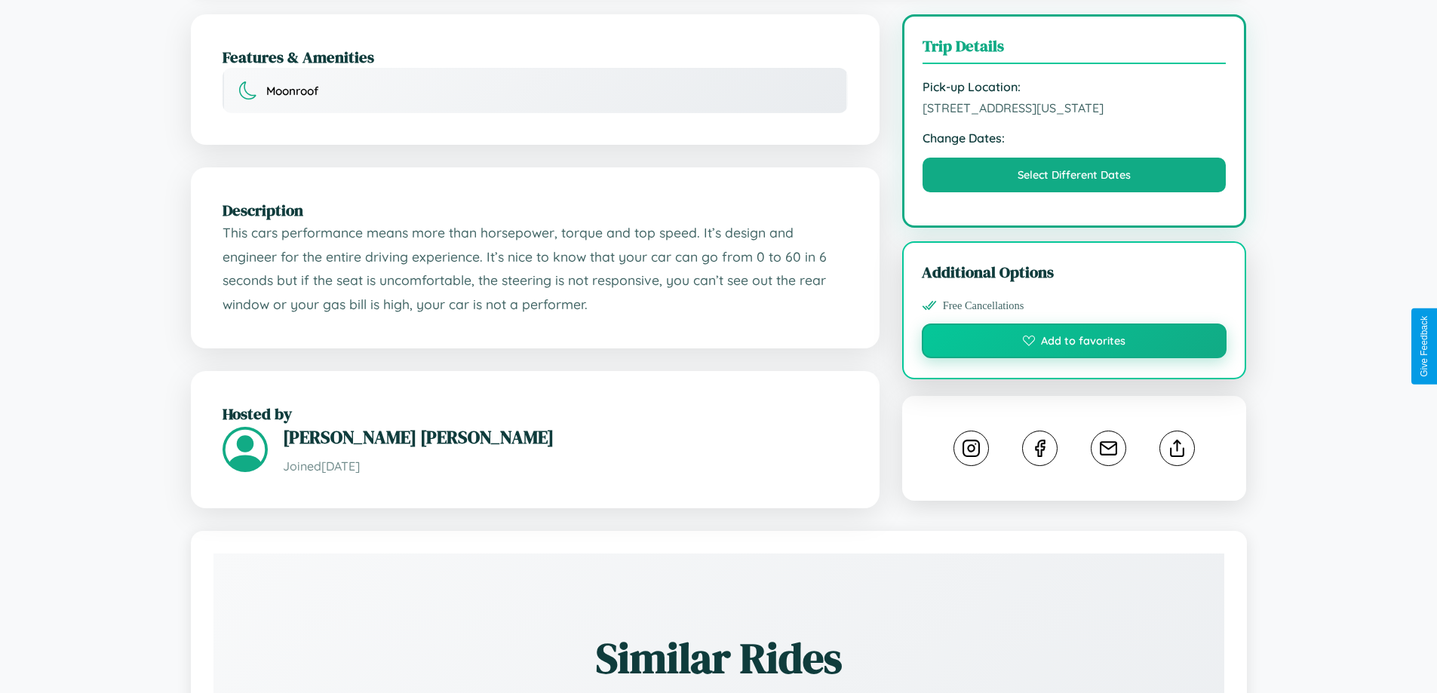
click at [1074, 343] on button "Add to favorites" at bounding box center [1073, 341] width 305 height 35
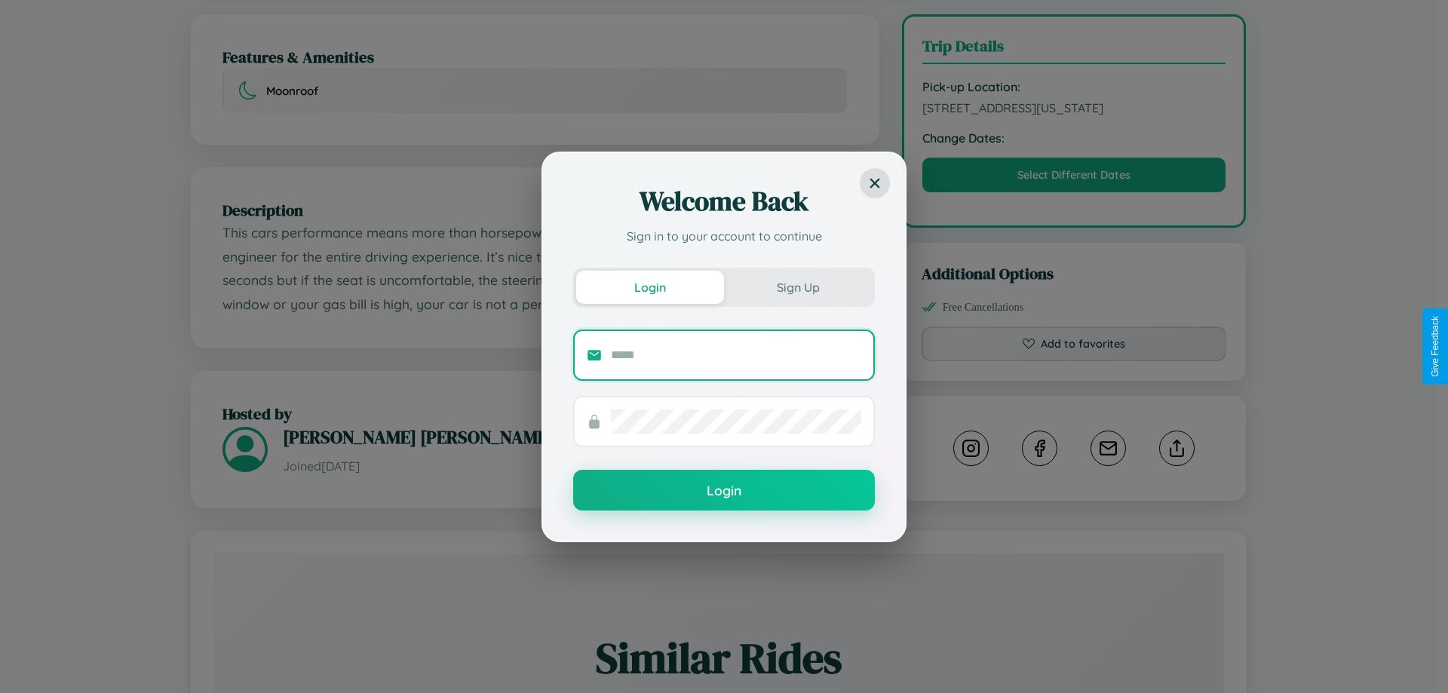
click at [736, 354] on input "text" at bounding box center [736, 355] width 250 height 24
type input "**********"
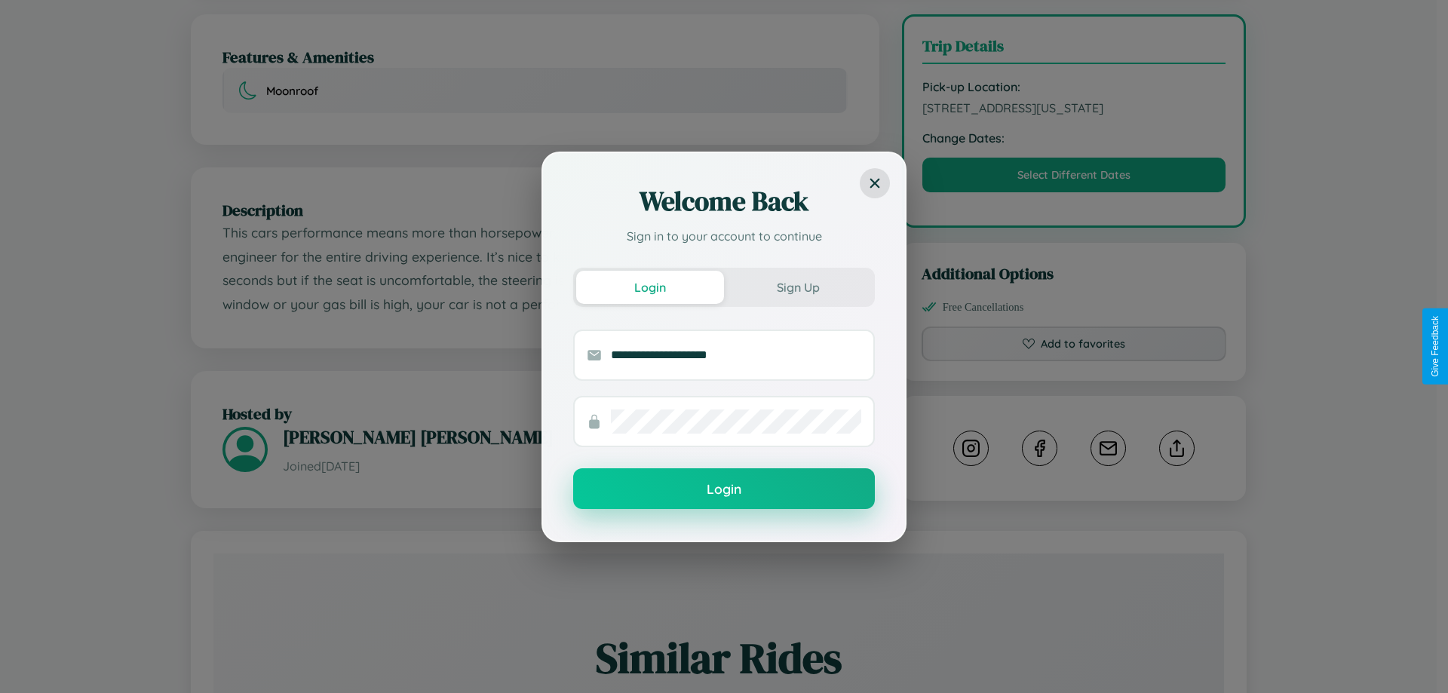
click at [724, 489] on button "Login" at bounding box center [724, 488] width 302 height 41
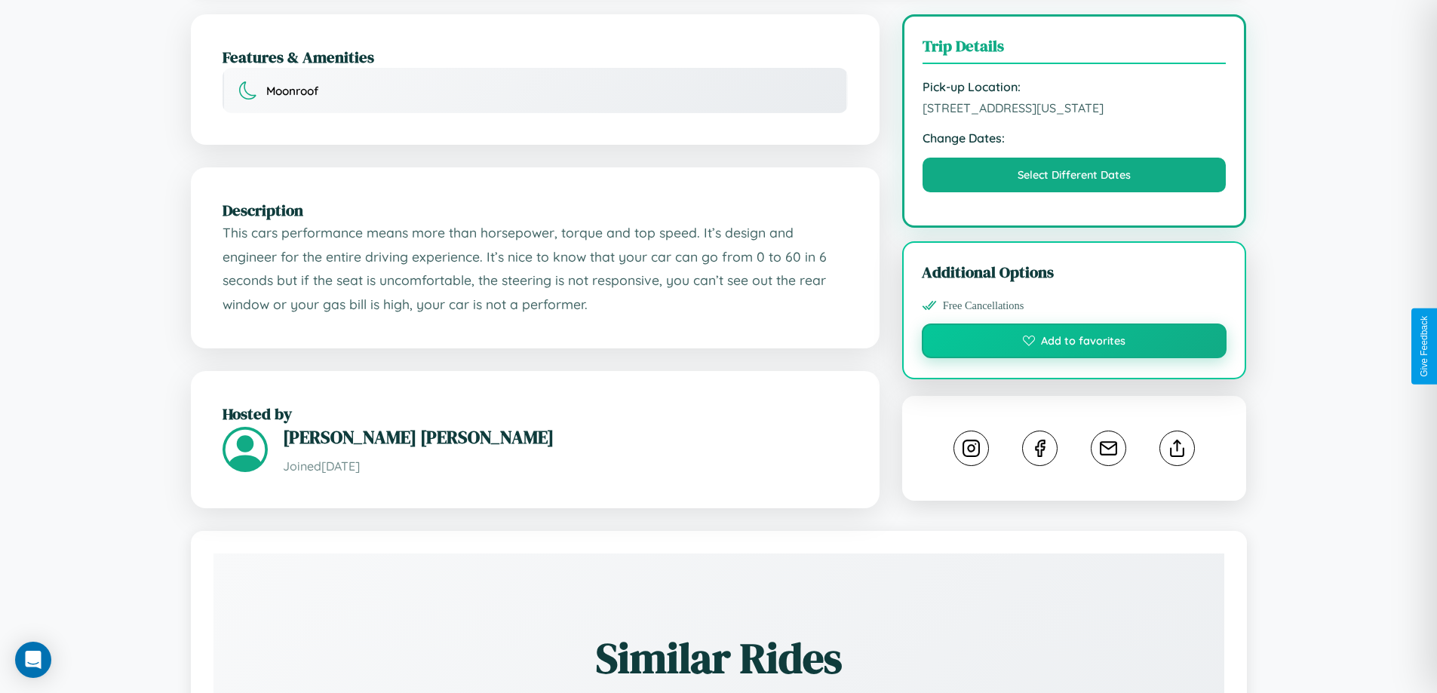
click at [1074, 343] on button "Add to favorites" at bounding box center [1073, 341] width 305 height 35
